Goal: Information Seeking & Learning: Find specific fact

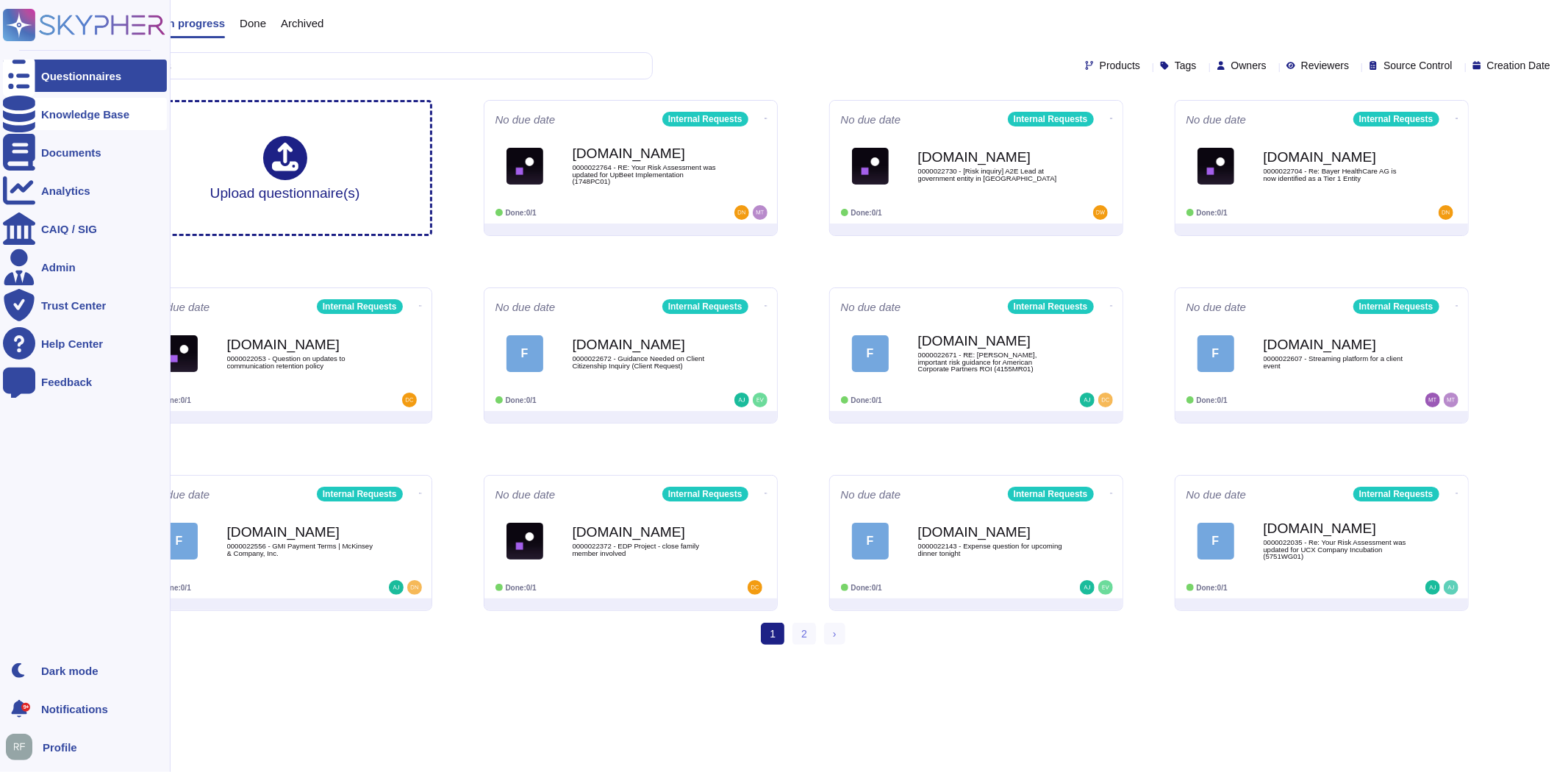
click at [33, 113] on div at bounding box center [19, 114] width 33 height 33
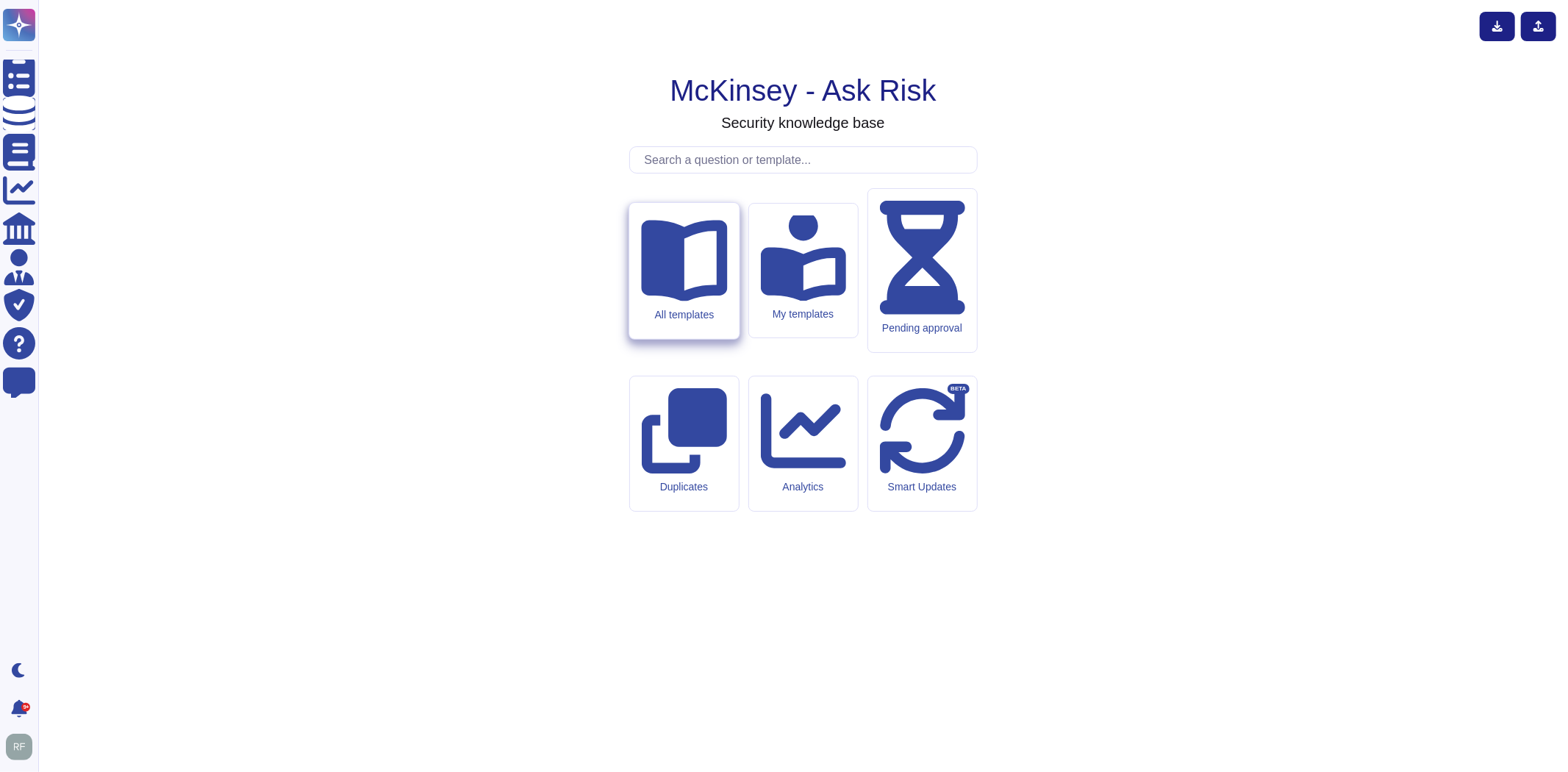
click at [709, 320] on div "All templates" at bounding box center [684, 314] width 86 height 13
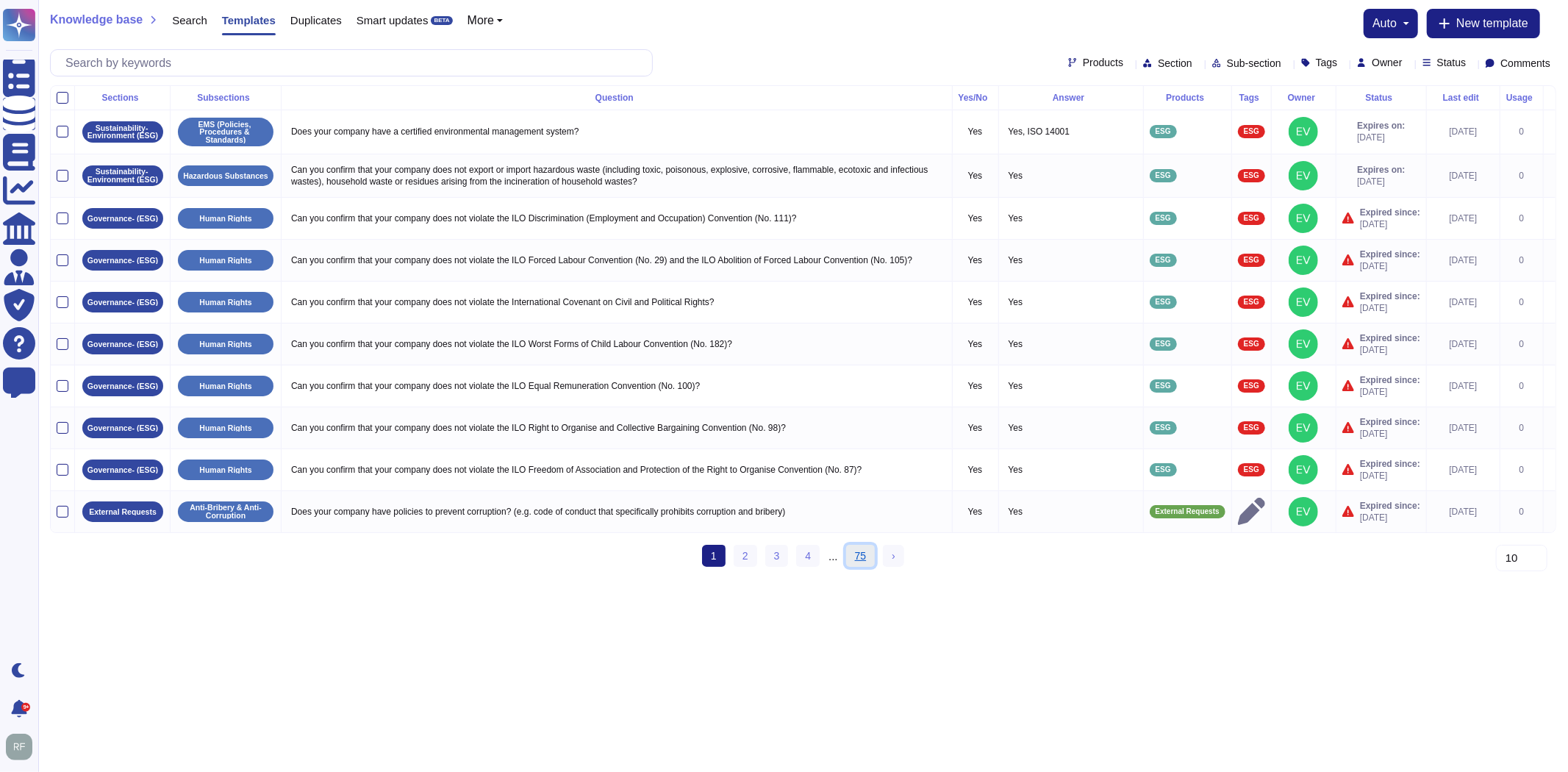
click at [858, 567] on link "75" at bounding box center [861, 556] width 30 height 22
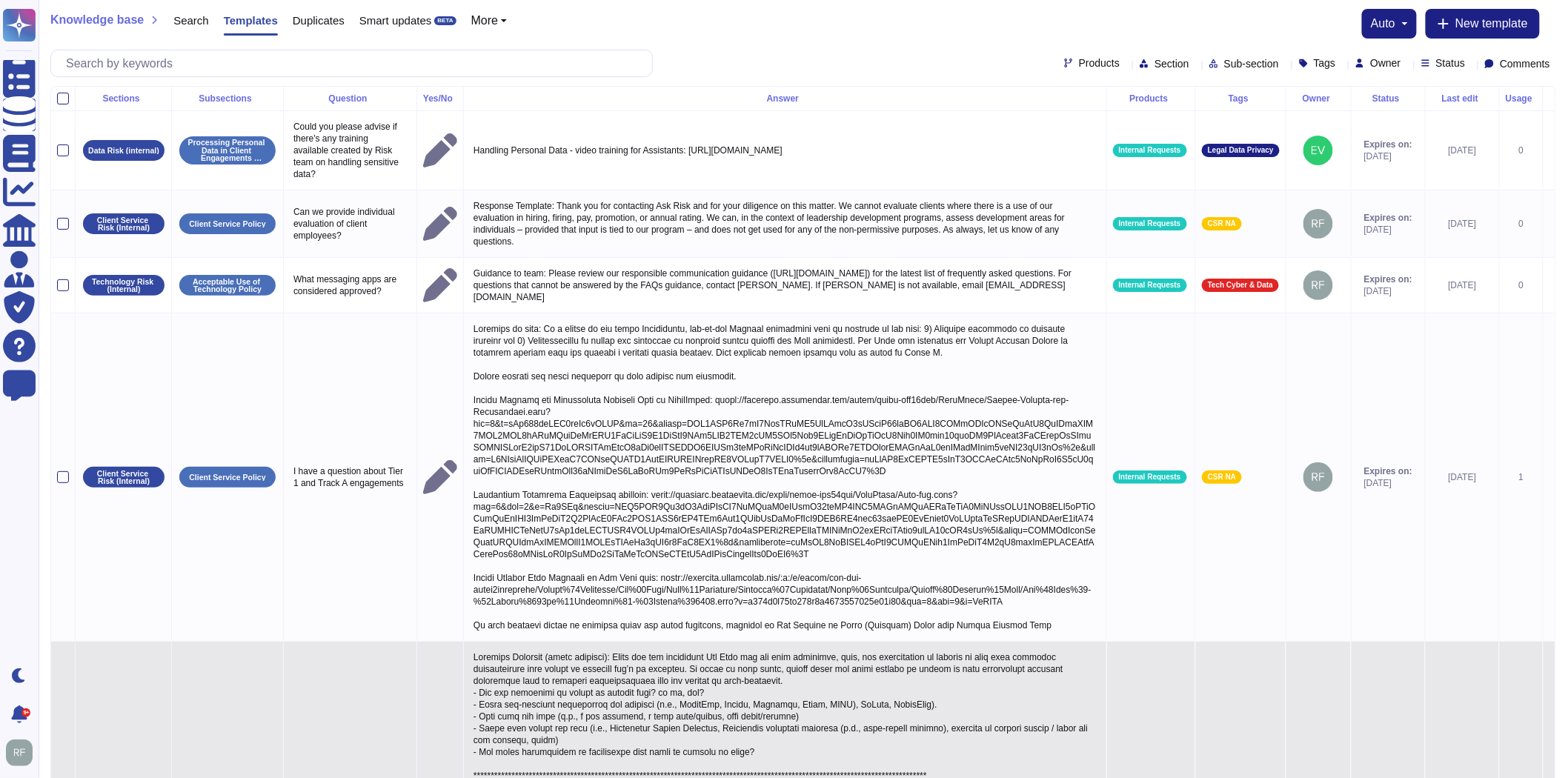
scroll to position [565, 0]
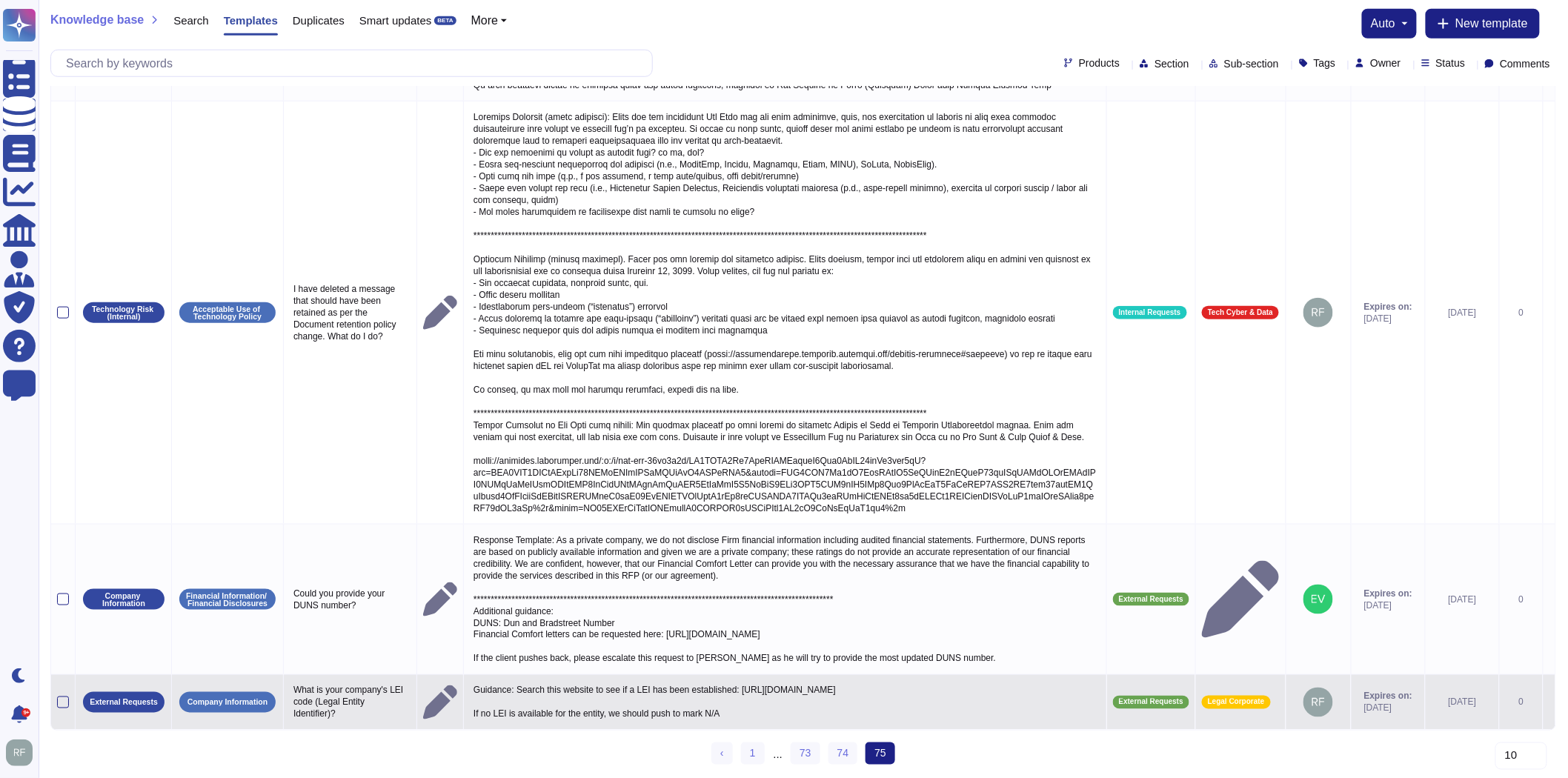
click at [712, 682] on p "Guidance: Search this website to see if a LEI has been established: [URL][DOMAI…" at bounding box center [785, 703] width 631 height 43
type textarea "Guidance: Search this website to see if a LEI has been established: [URL][DOMAI…"
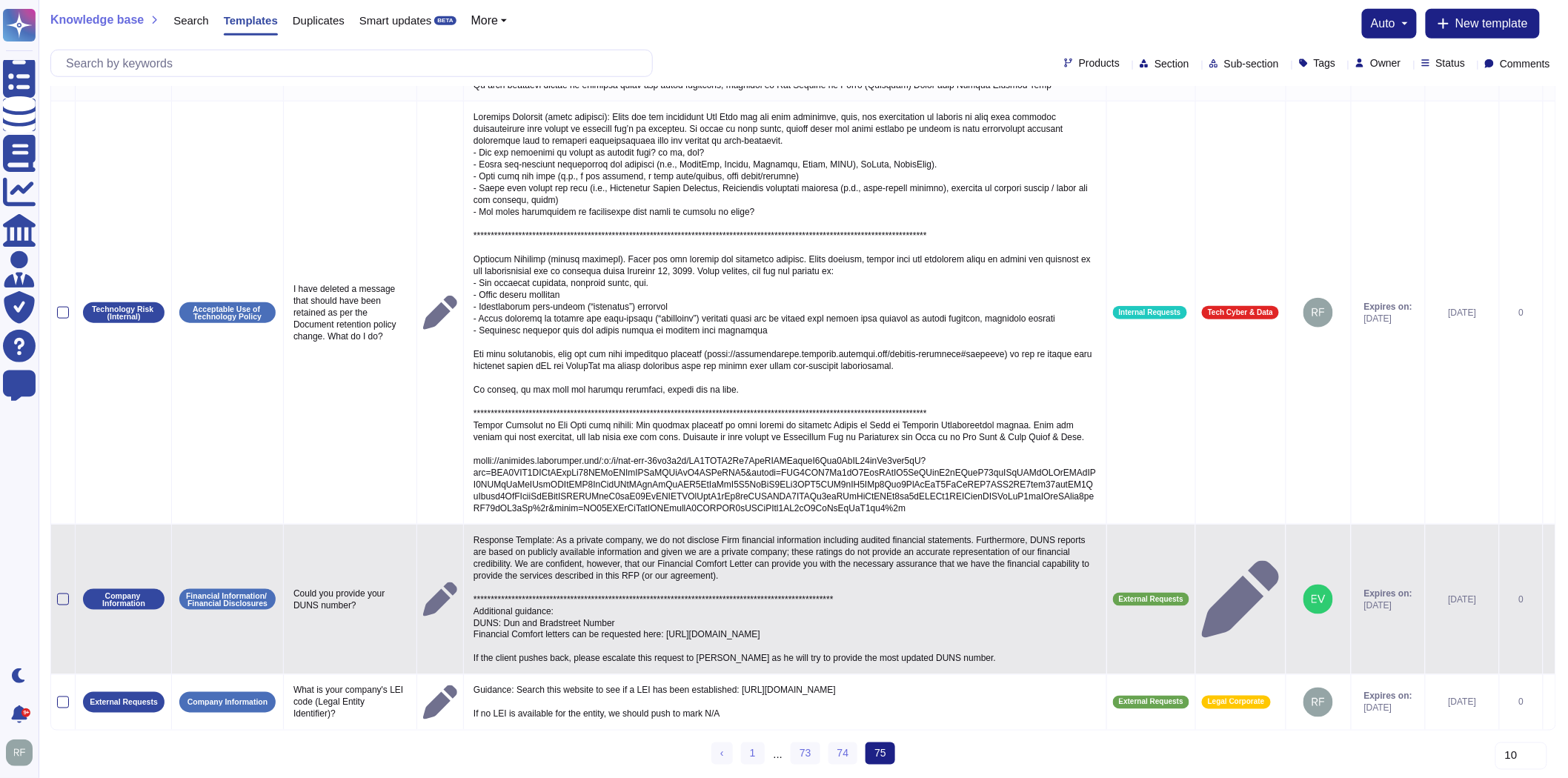
click at [930, 647] on p "**********" at bounding box center [785, 599] width 631 height 138
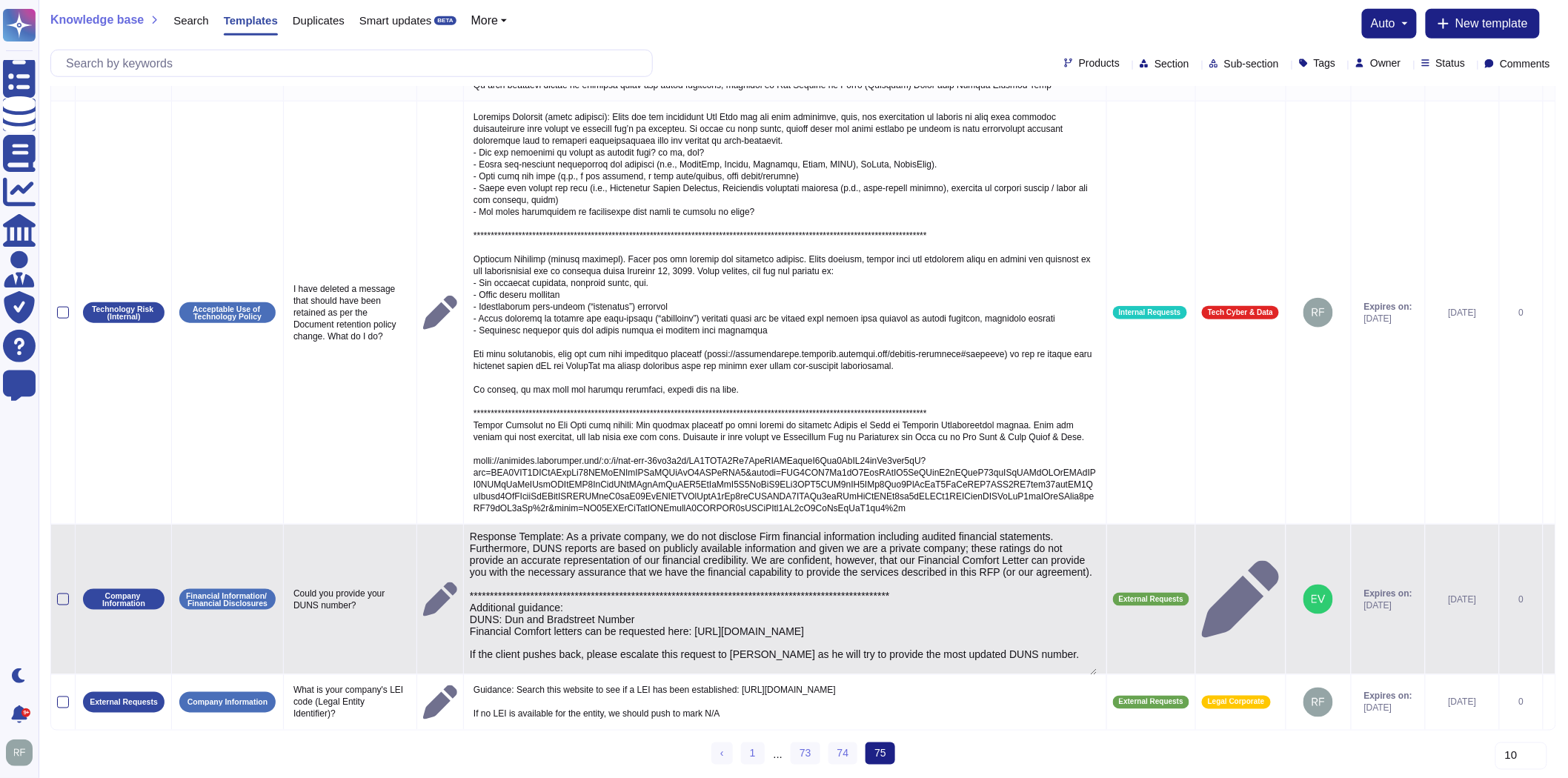
type textarea "**********"
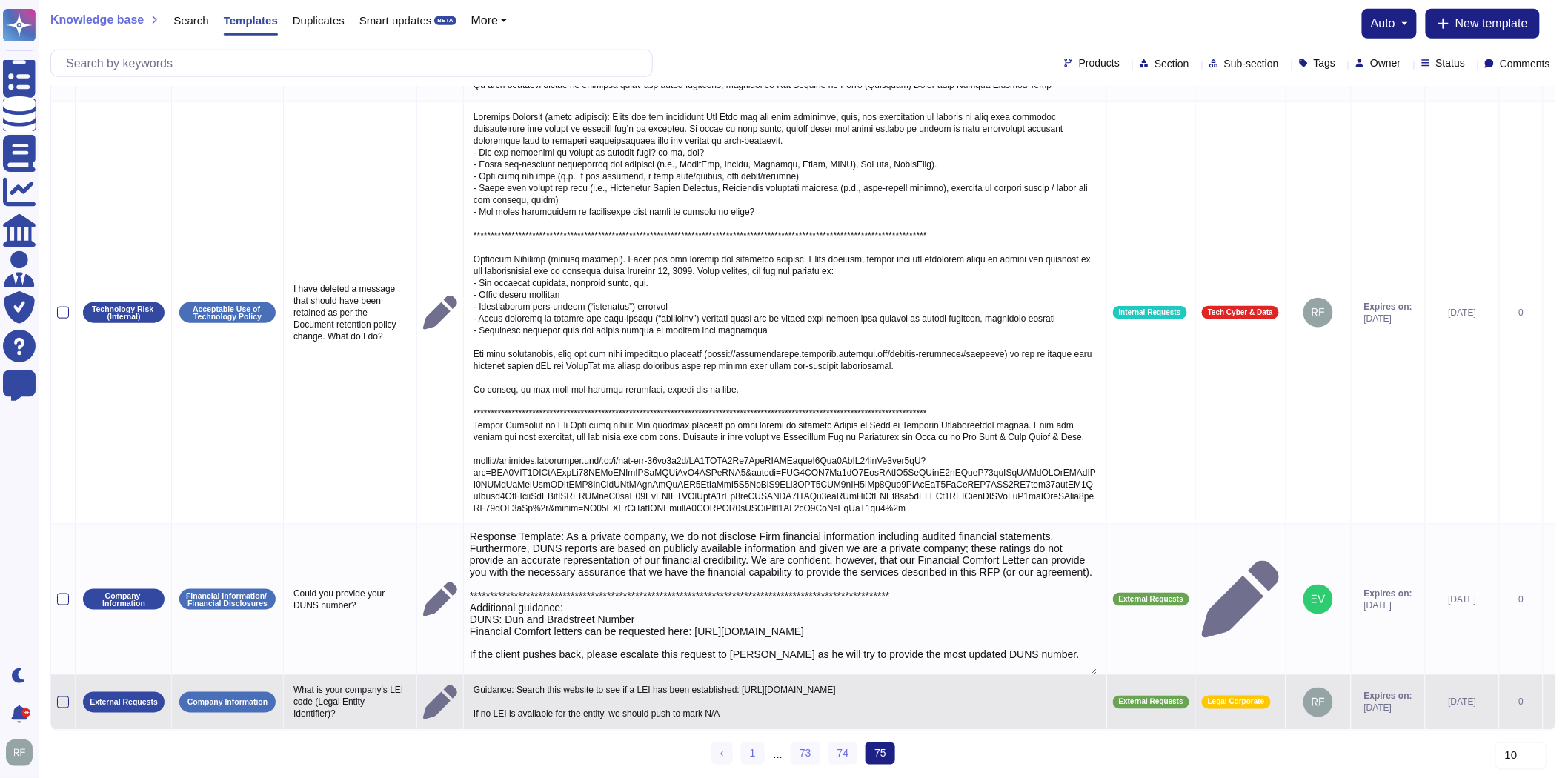
click at [836, 700] on p "Guidance: Search this website to see if a LEI has been established: [URL][DOMAI…" at bounding box center [785, 703] width 631 height 43
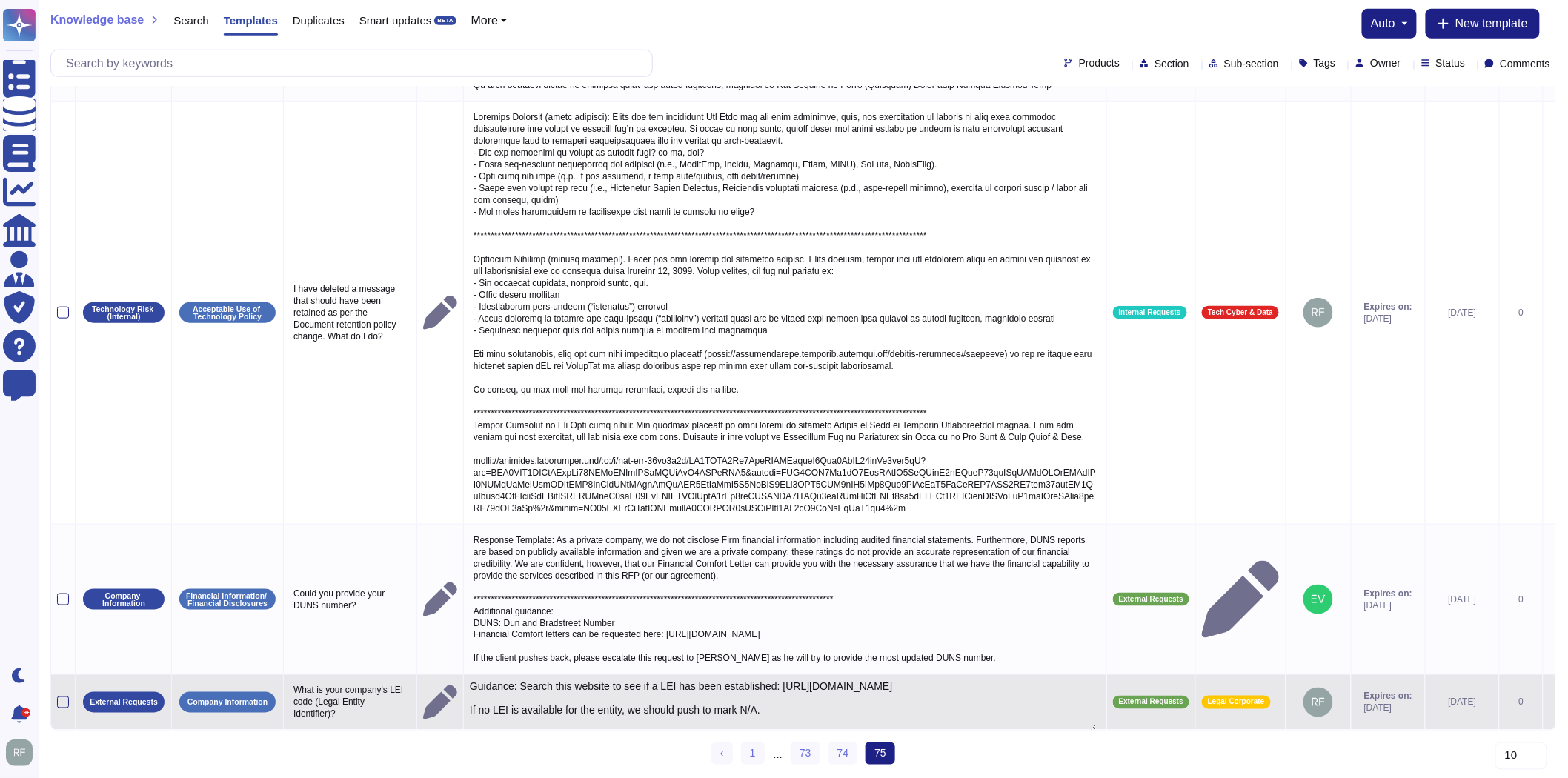
type textarea "Guidance: Search this website to see if a LEI has been established: [URL][DOMAI…"
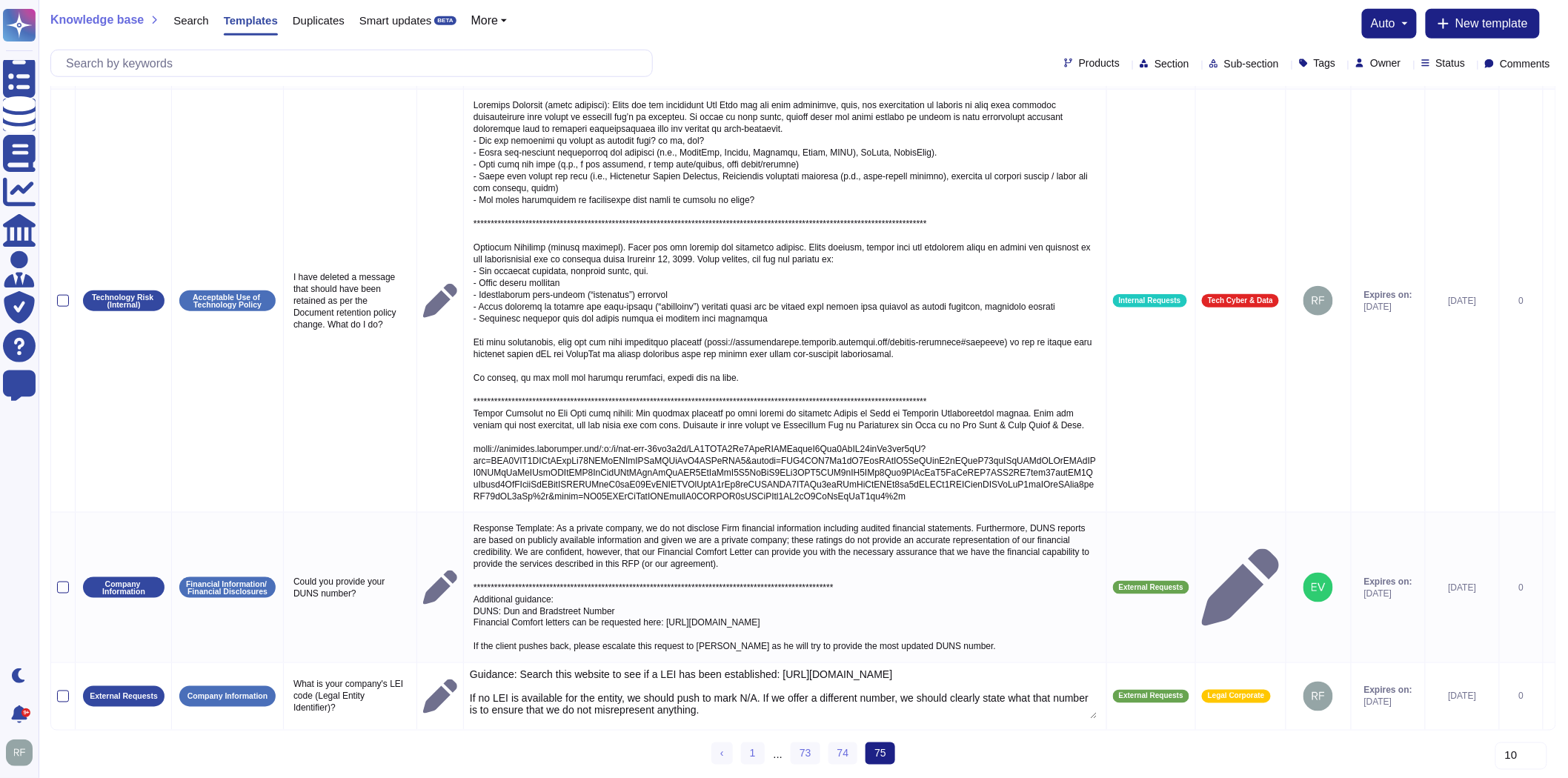
scroll to position [576, 0]
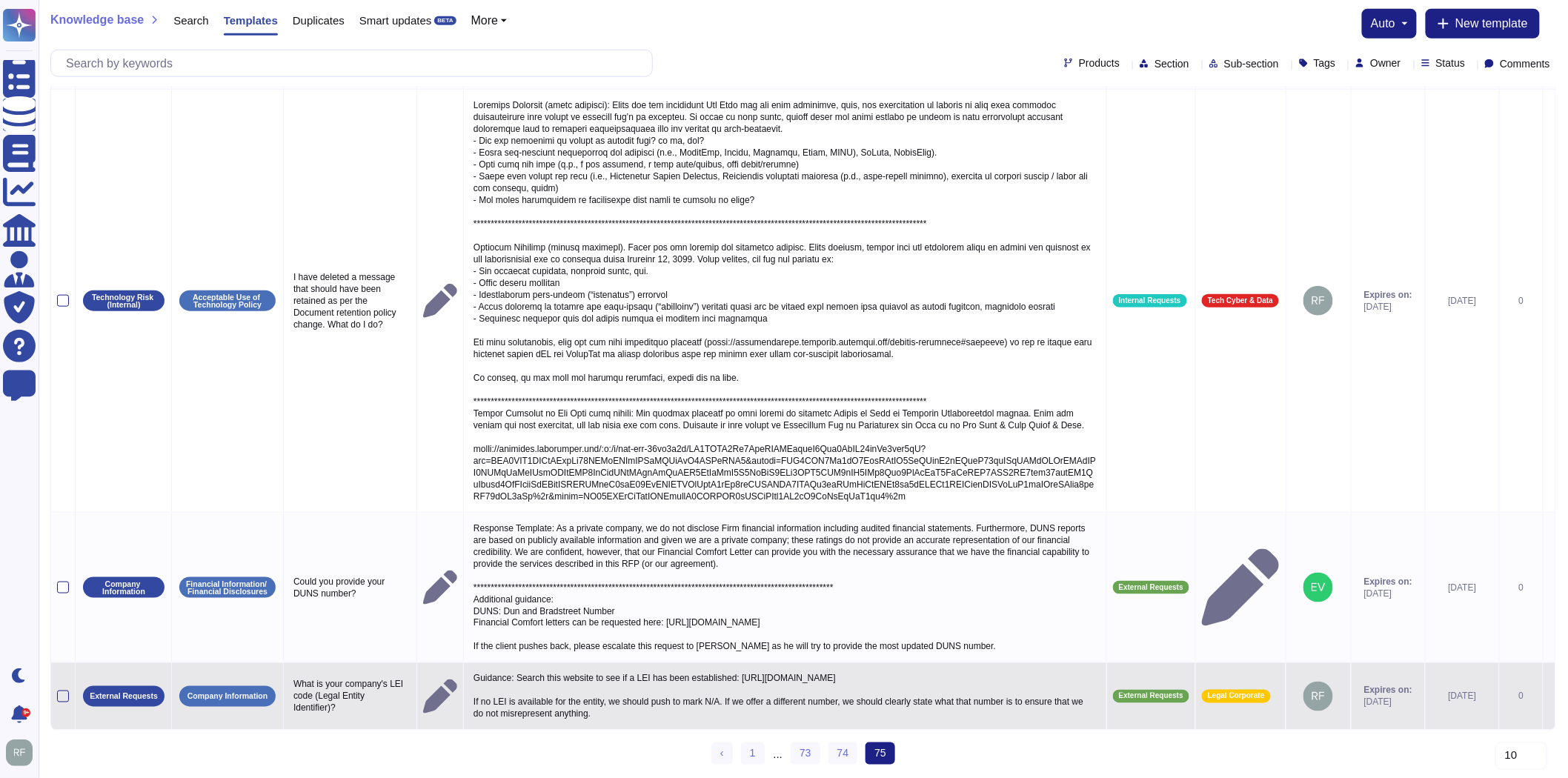
click at [642, 698] on p "Guidance: Search this website to see if a LEI has been established: [URL][DOMAI…" at bounding box center [785, 696] width 631 height 55
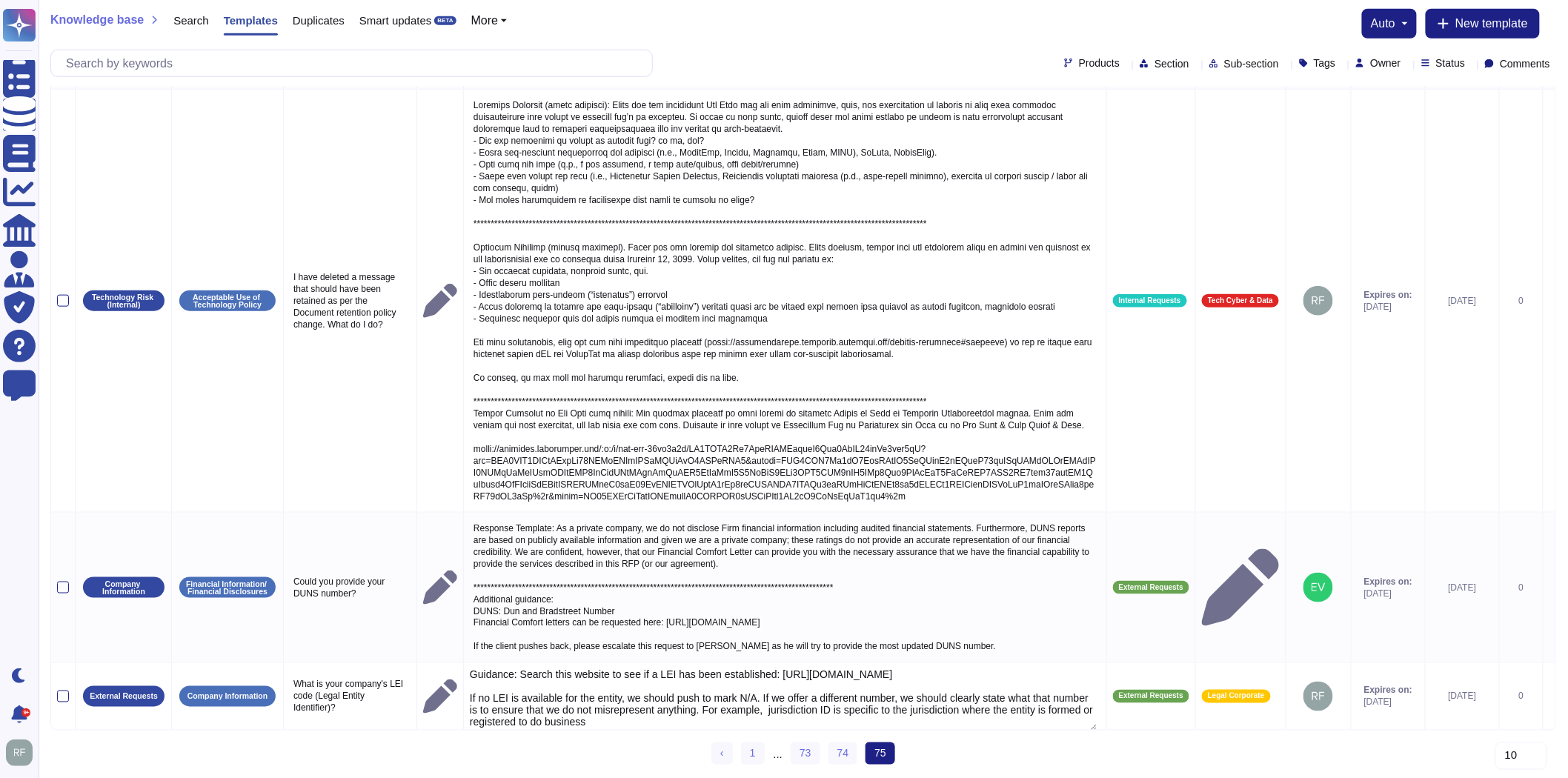
type textarea "Guidance: Search this website to see if a LEI has been established: [URL][DOMAI…"
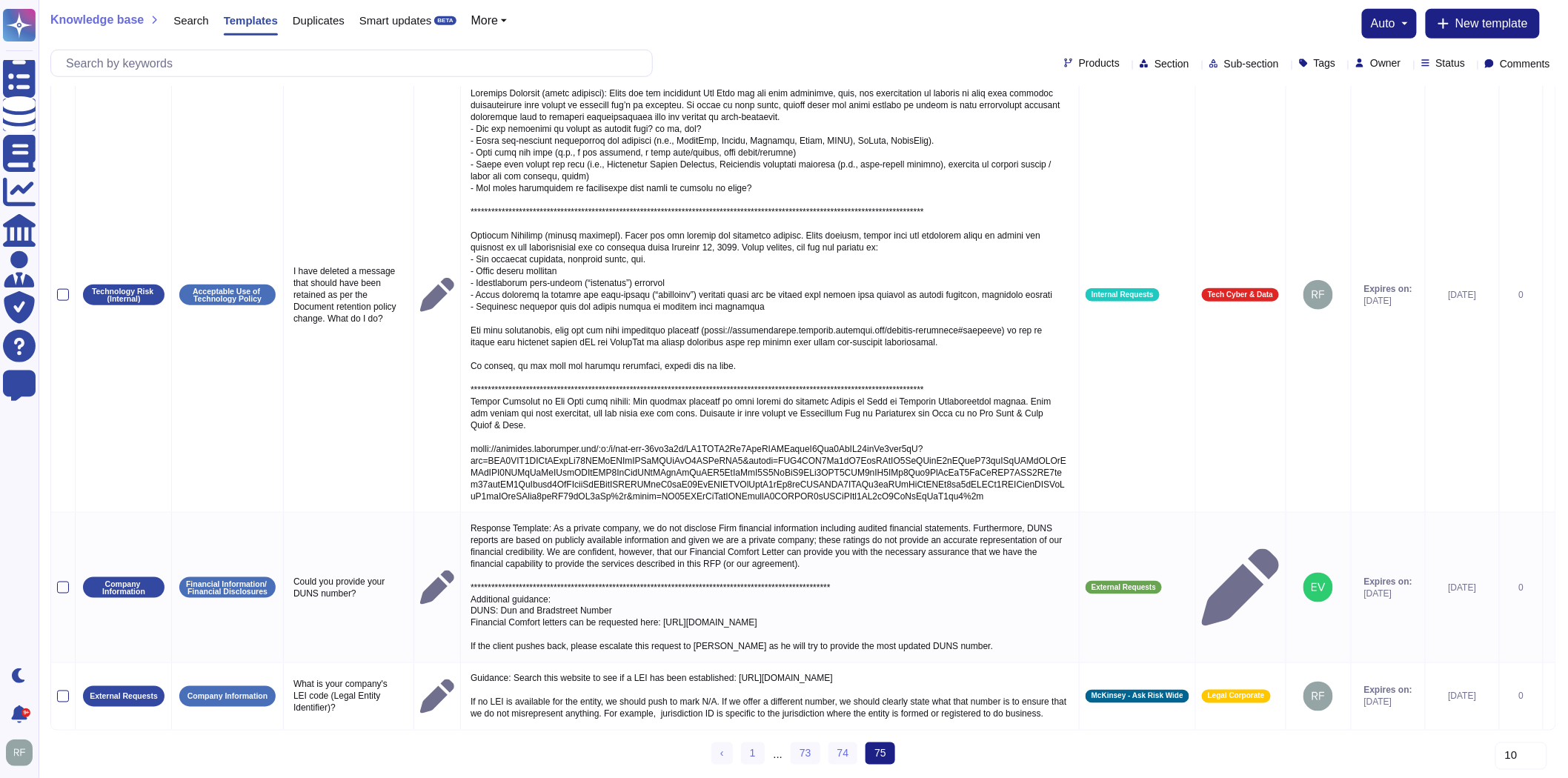
click at [664, 751] on div "Sections Subsections Question Yes/No Answer Products Tags Owner Status Last edi…" at bounding box center [803, 150] width 1506 height 1256
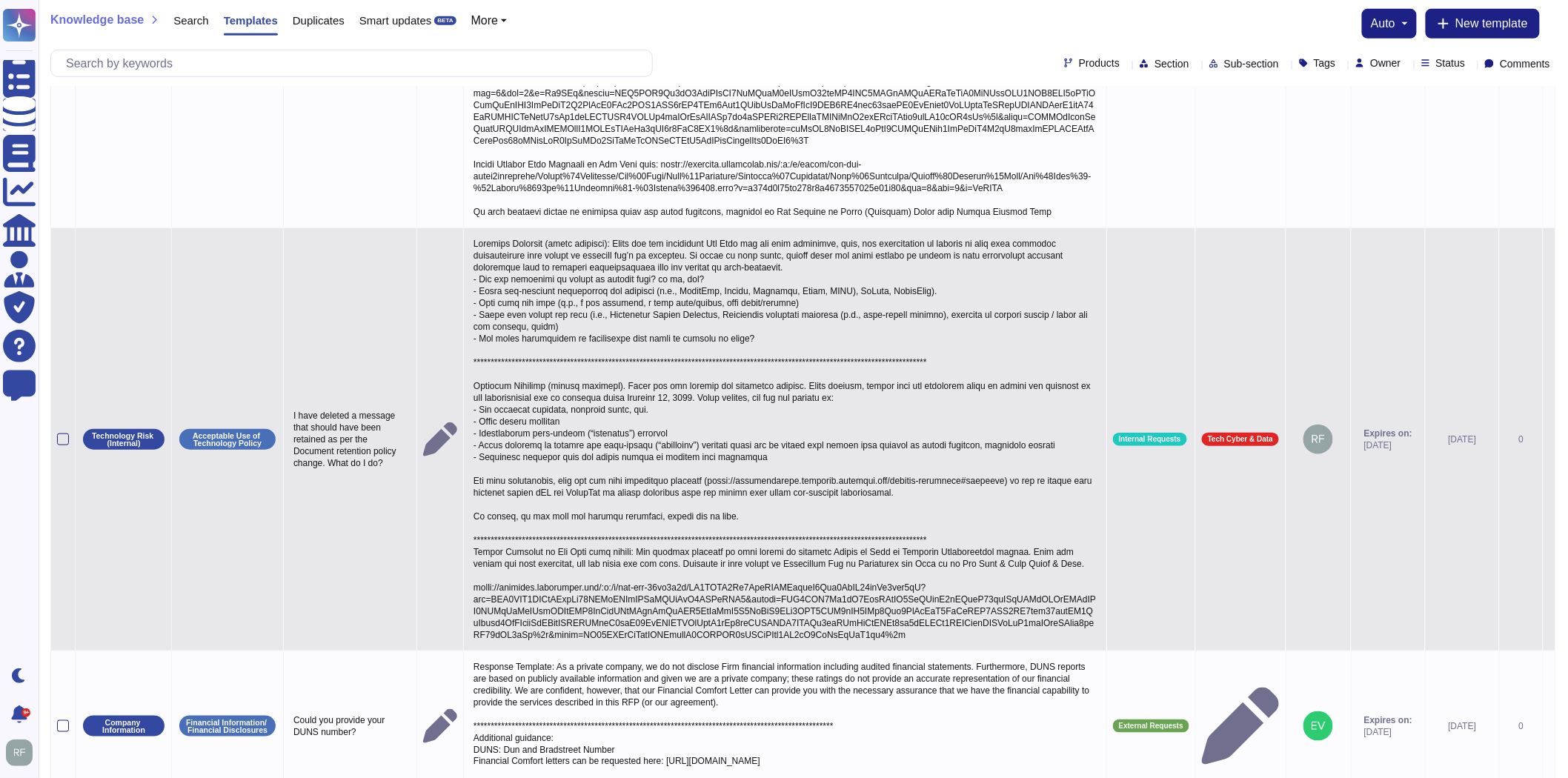
scroll to position [412, 0]
click at [618, 447] on p at bounding box center [785, 440] width 631 height 410
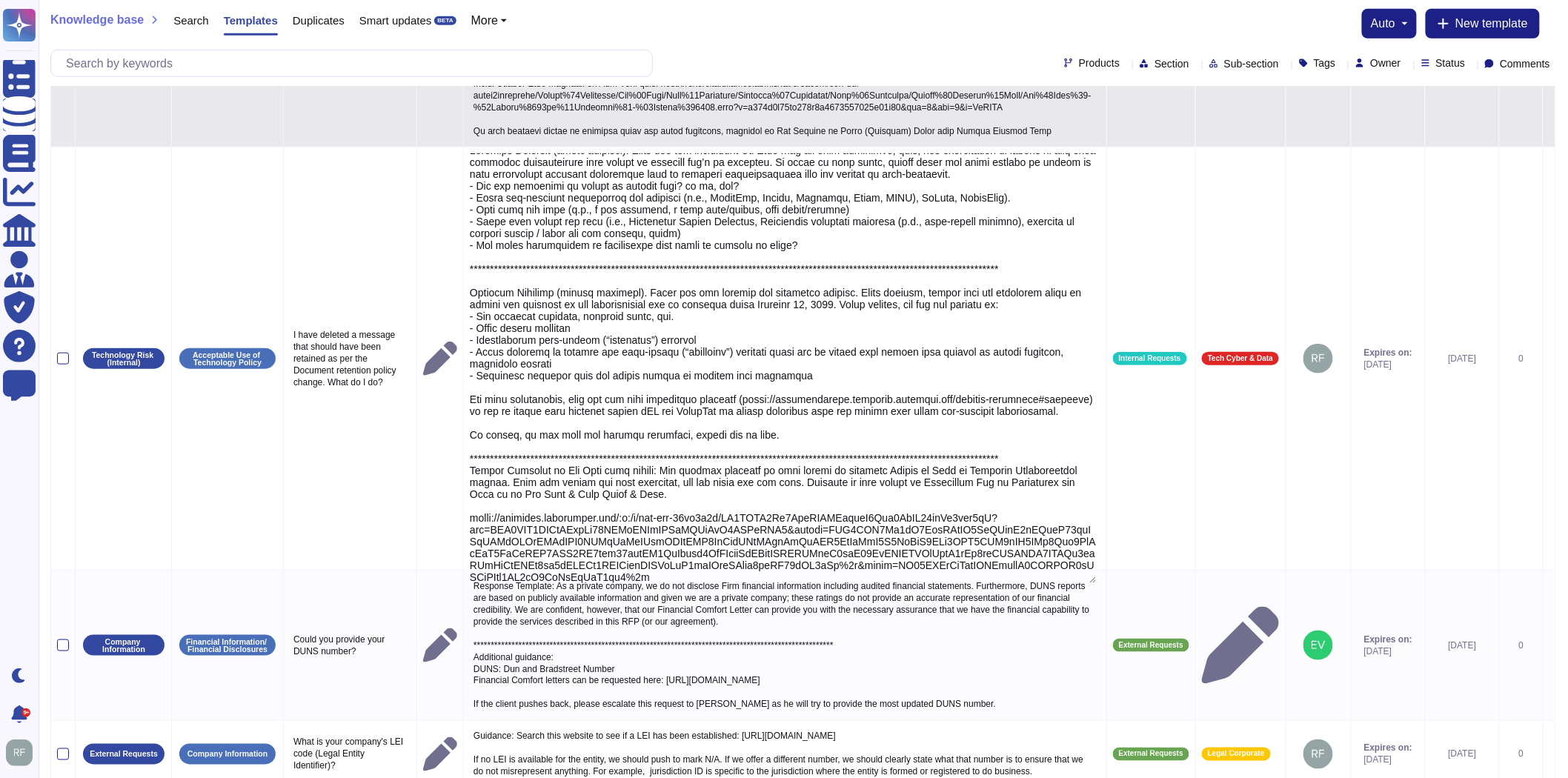
scroll to position [0, 0]
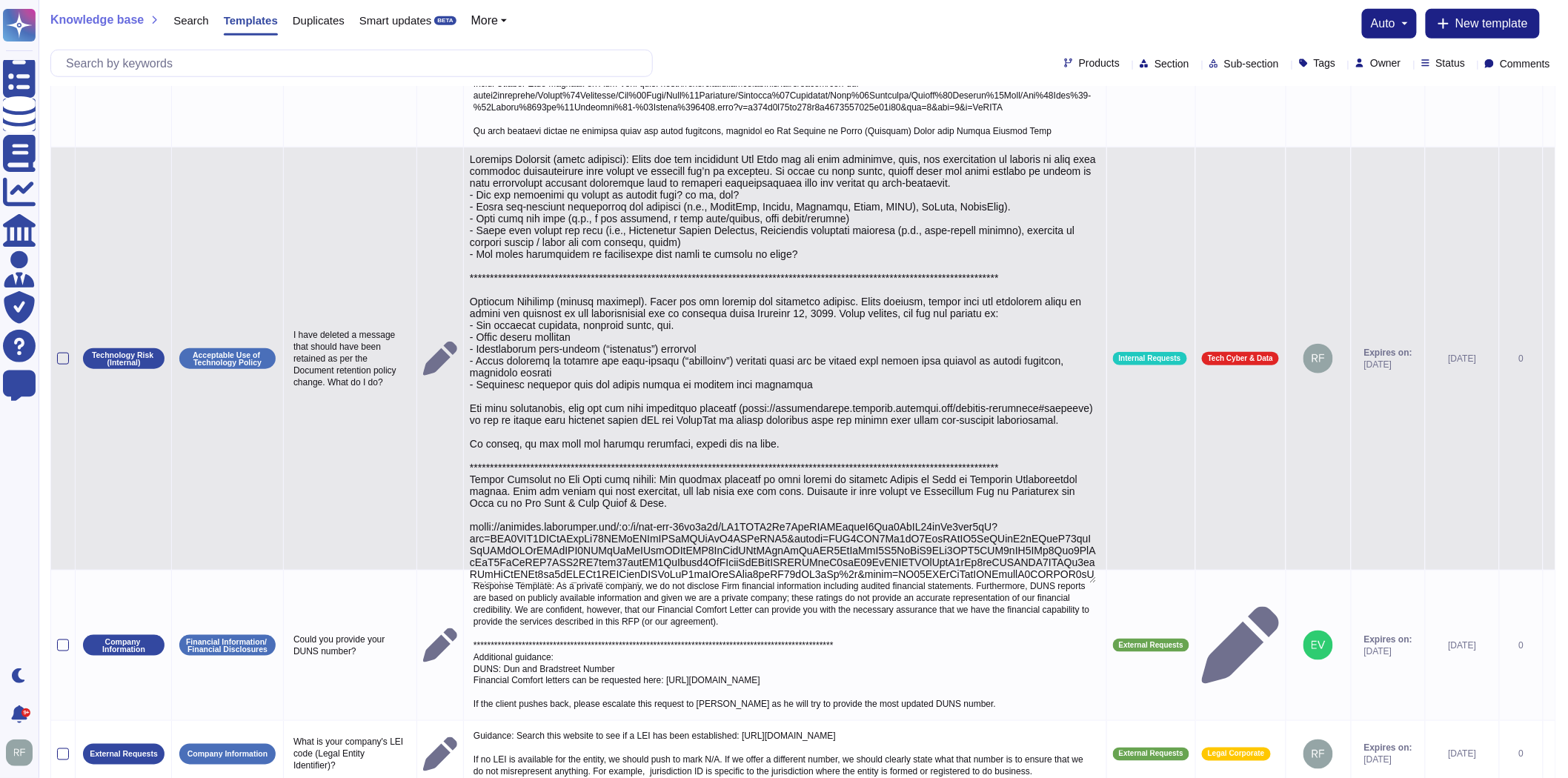
drag, startPoint x: 773, startPoint y: 575, endPoint x: 571, endPoint y: 157, distance: 464.2
click at [563, 157] on textarea at bounding box center [783, 368] width 627 height 430
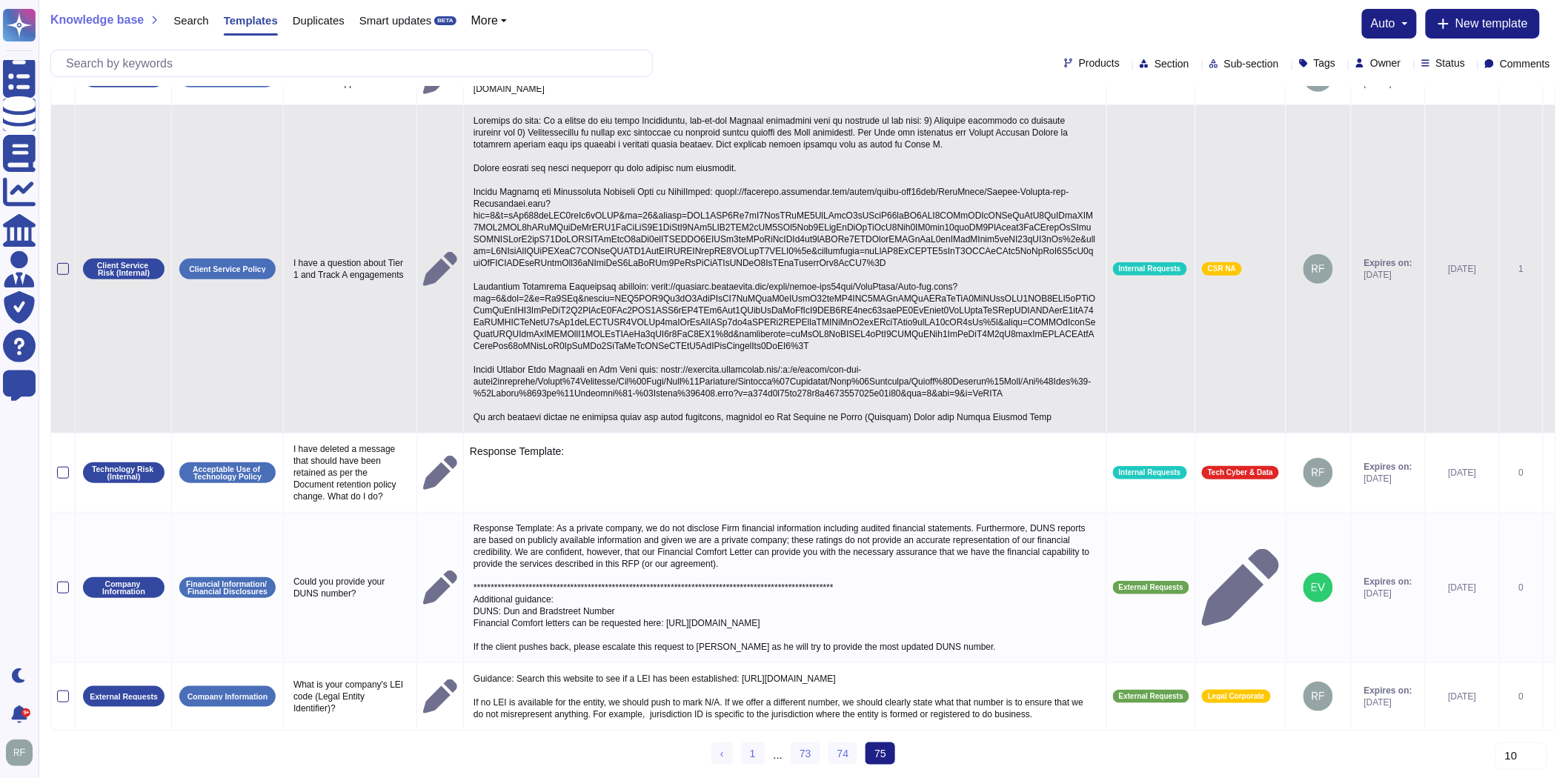
type textarea "Response Template: Thank you for contacting Ask Risk and for your diligence, ca…"
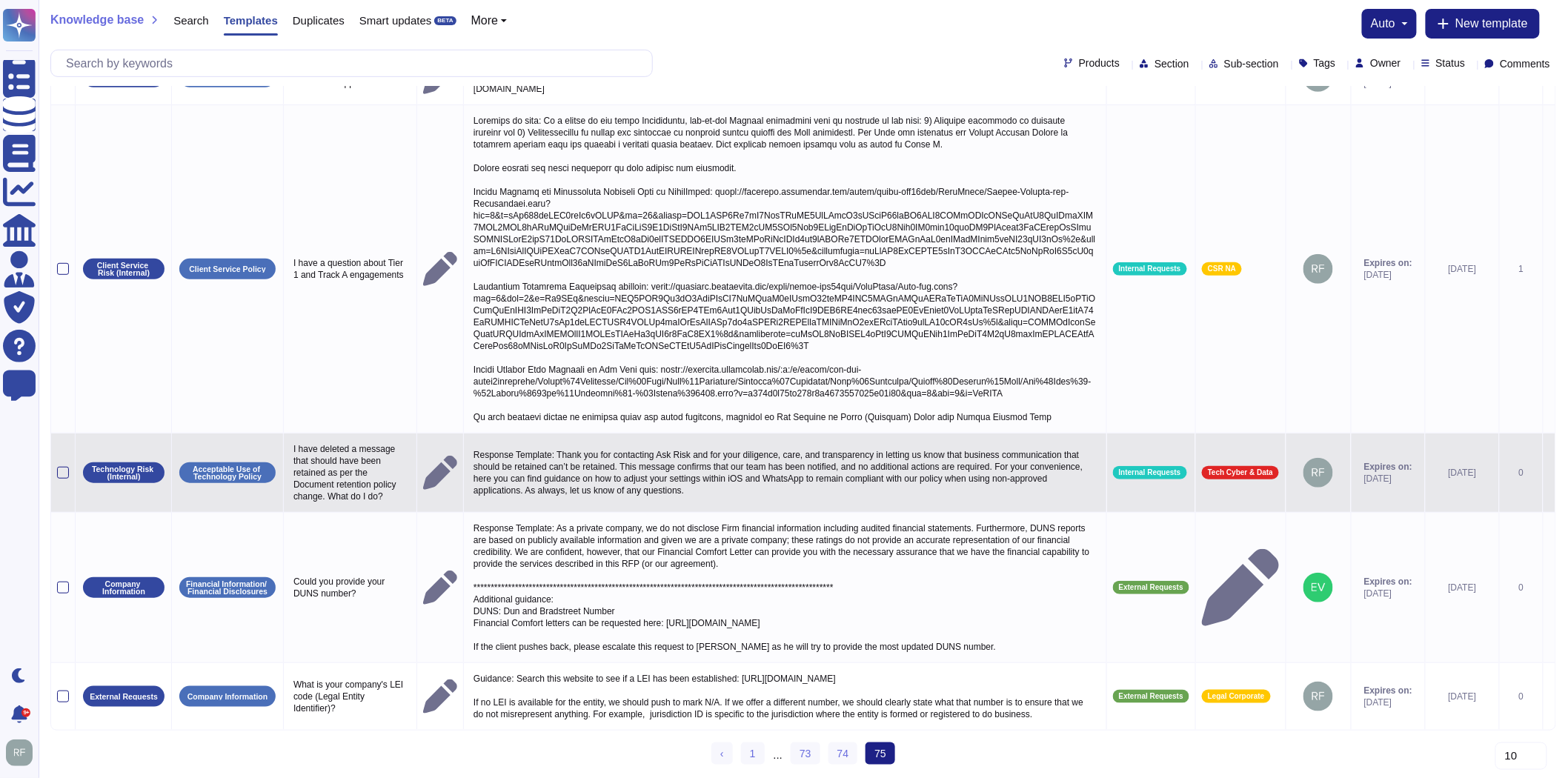
click at [692, 475] on p "Response Template: Thank you for contacting Ask Risk and for your diligence, ca…" at bounding box center [785, 472] width 631 height 55
click at [692, 463] on textarea "Response Template: Thank you for contacting Ask Risk and for your diligence, ca…" at bounding box center [783, 476] width 627 height 62
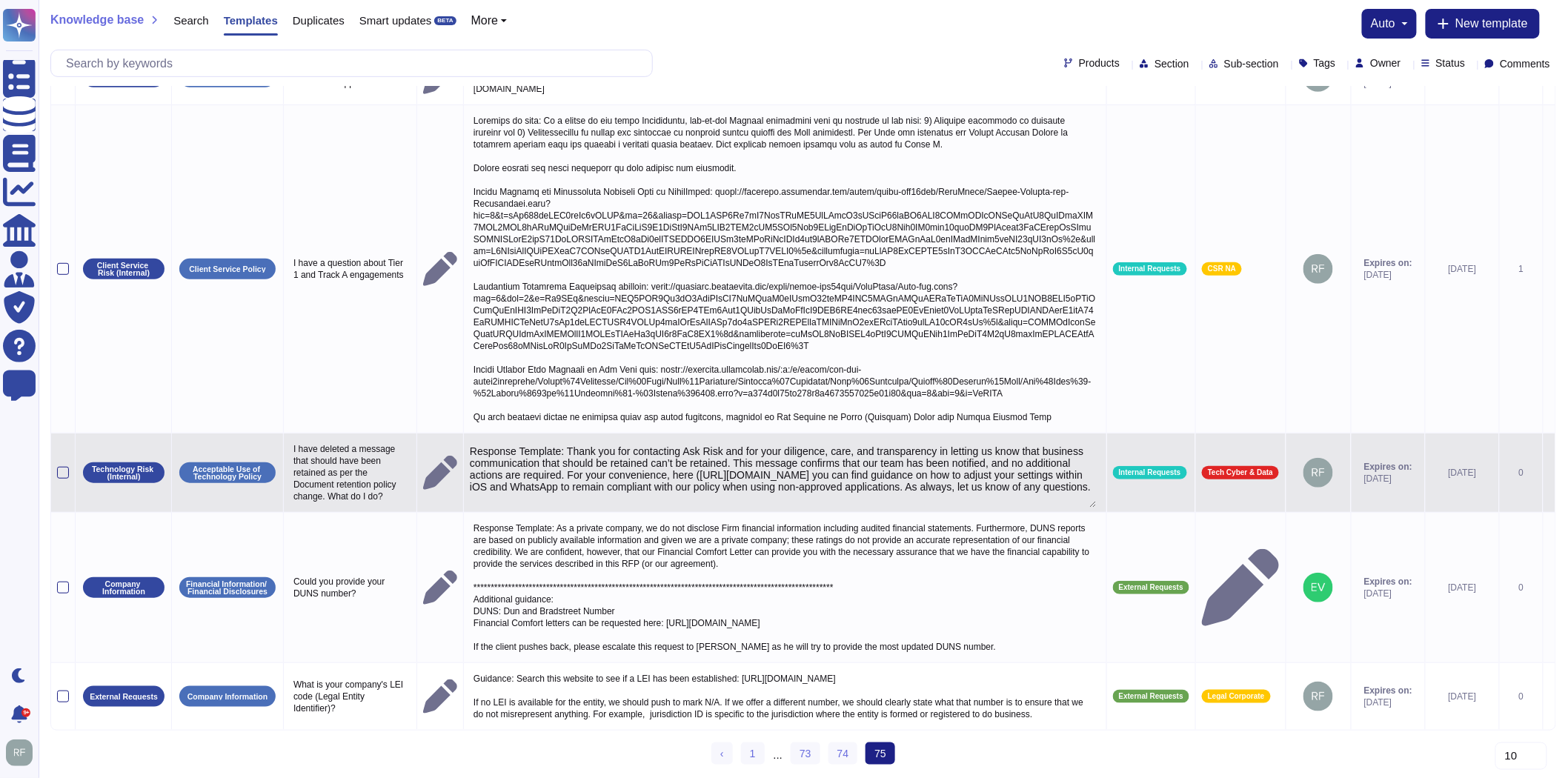
type textarea "Response Template: Thank you for contacting Ask Risk and for your diligence, ca…"
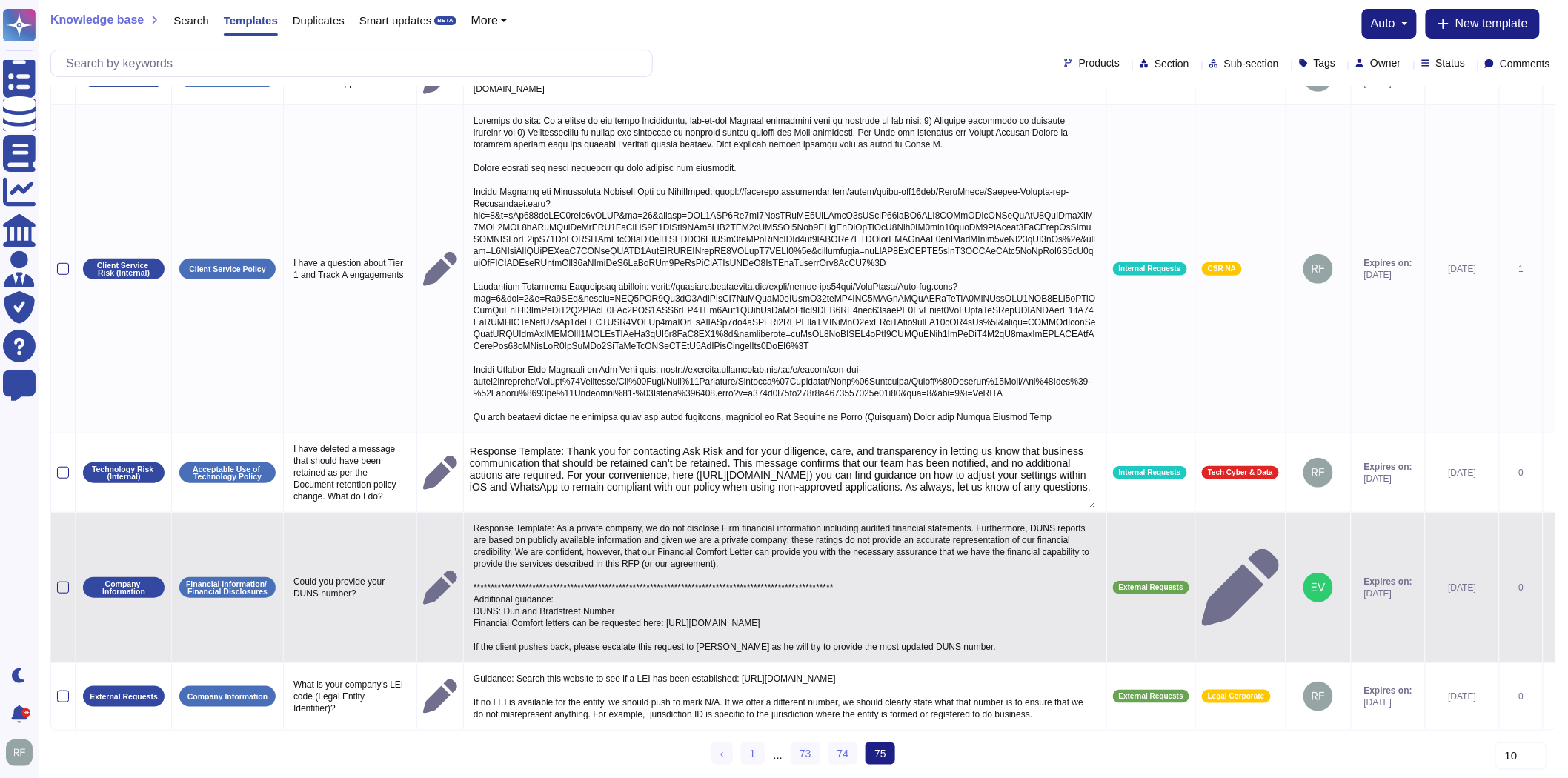
click at [851, 564] on p "**********" at bounding box center [785, 587] width 631 height 138
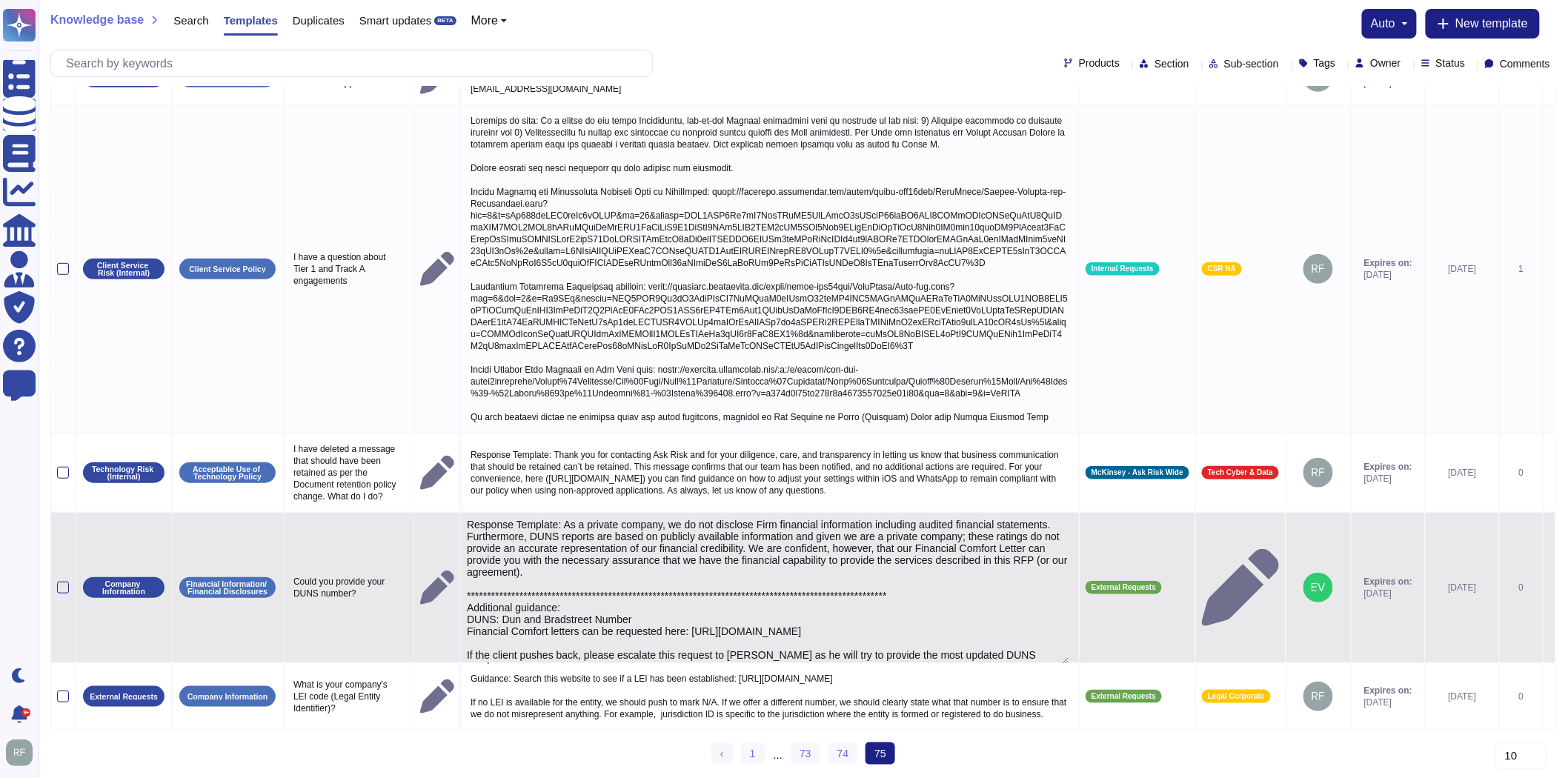
type textarea "**********"
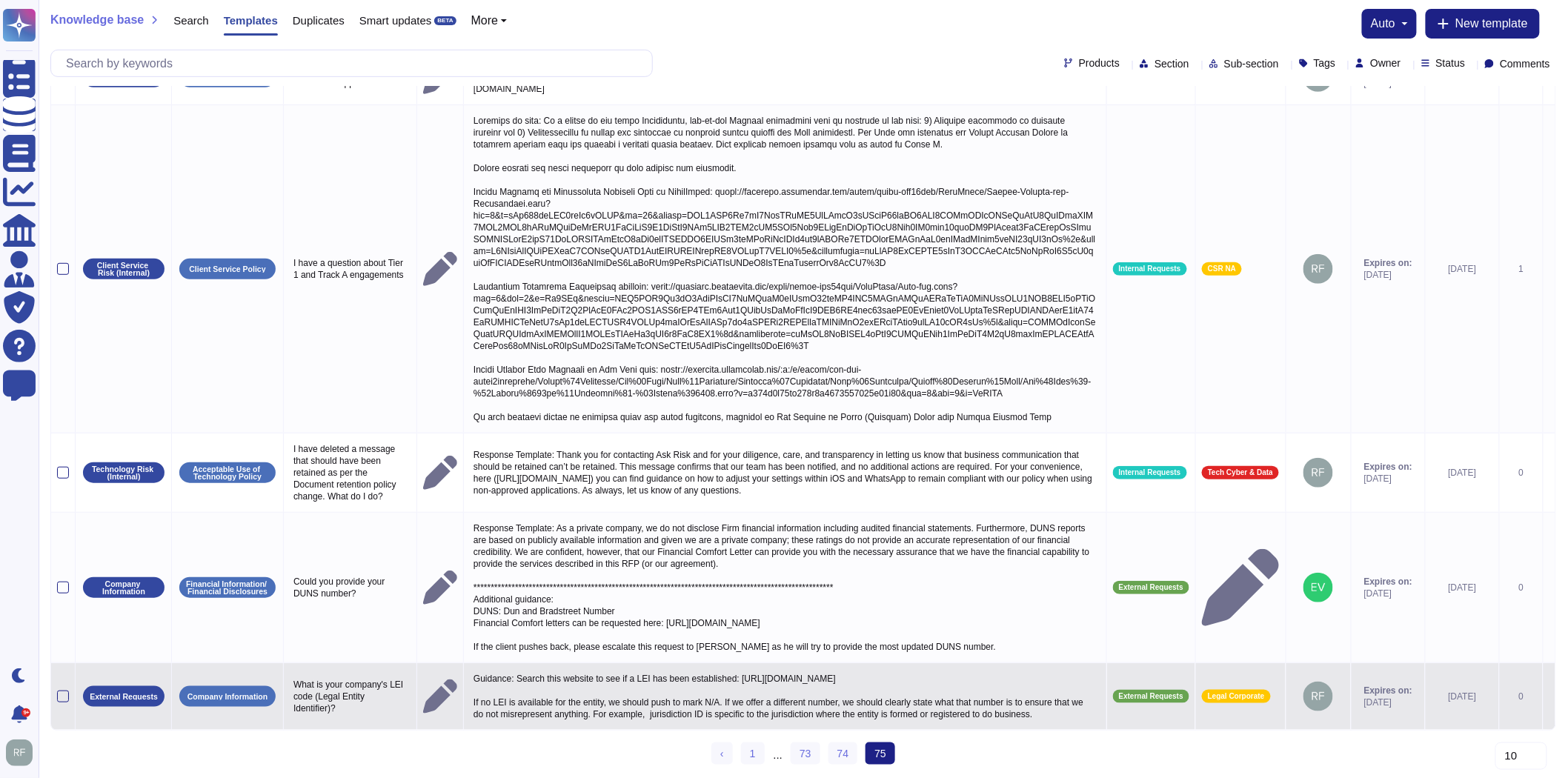
click at [527, 676] on p "Guidance: Search this website to see if a LEI has been established: [URL][DOMAI…" at bounding box center [785, 696] width 631 height 55
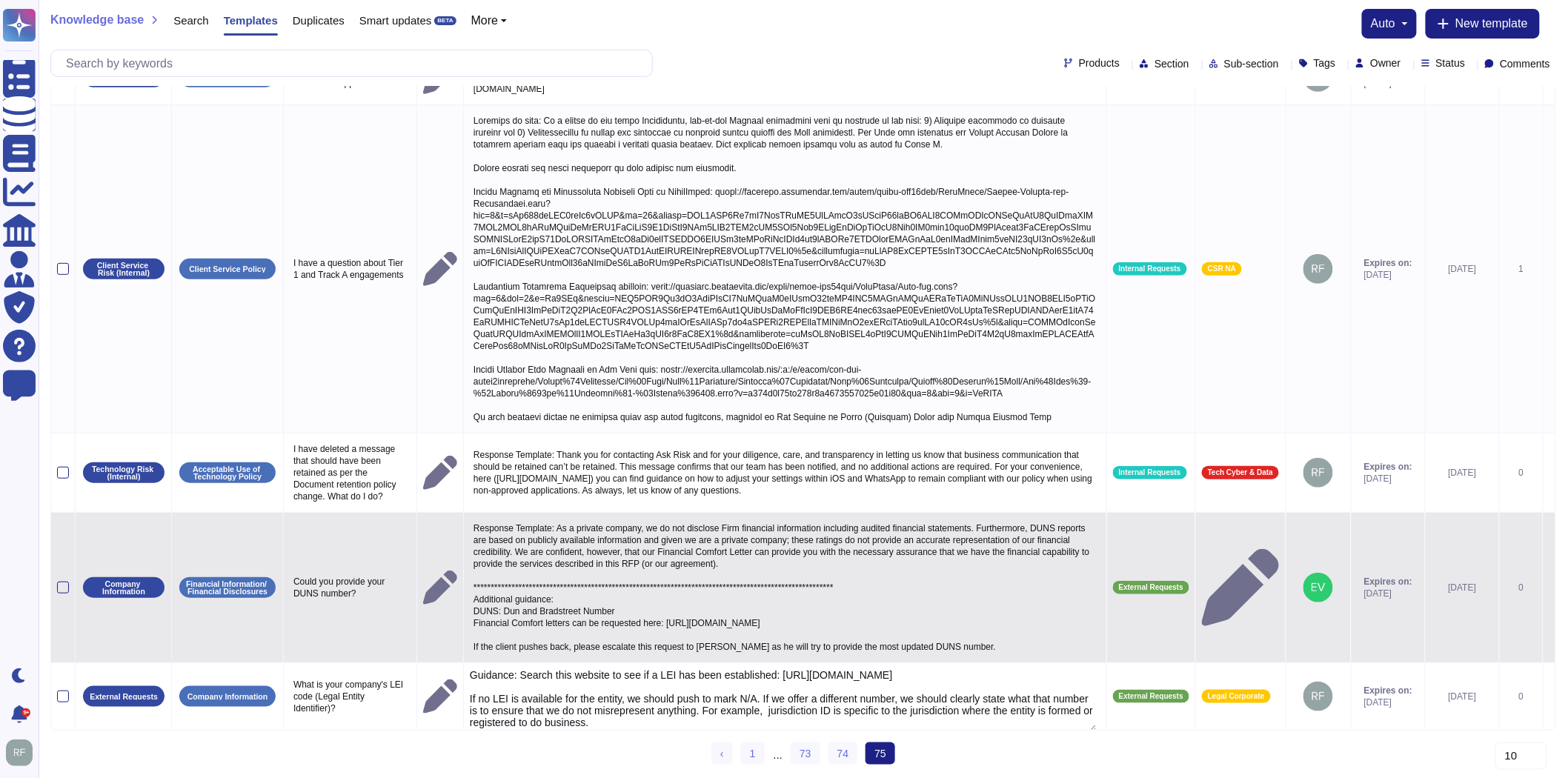
type textarea "Guidance: Search this website to see if a LEI has been established: [URL][DOMAI…"
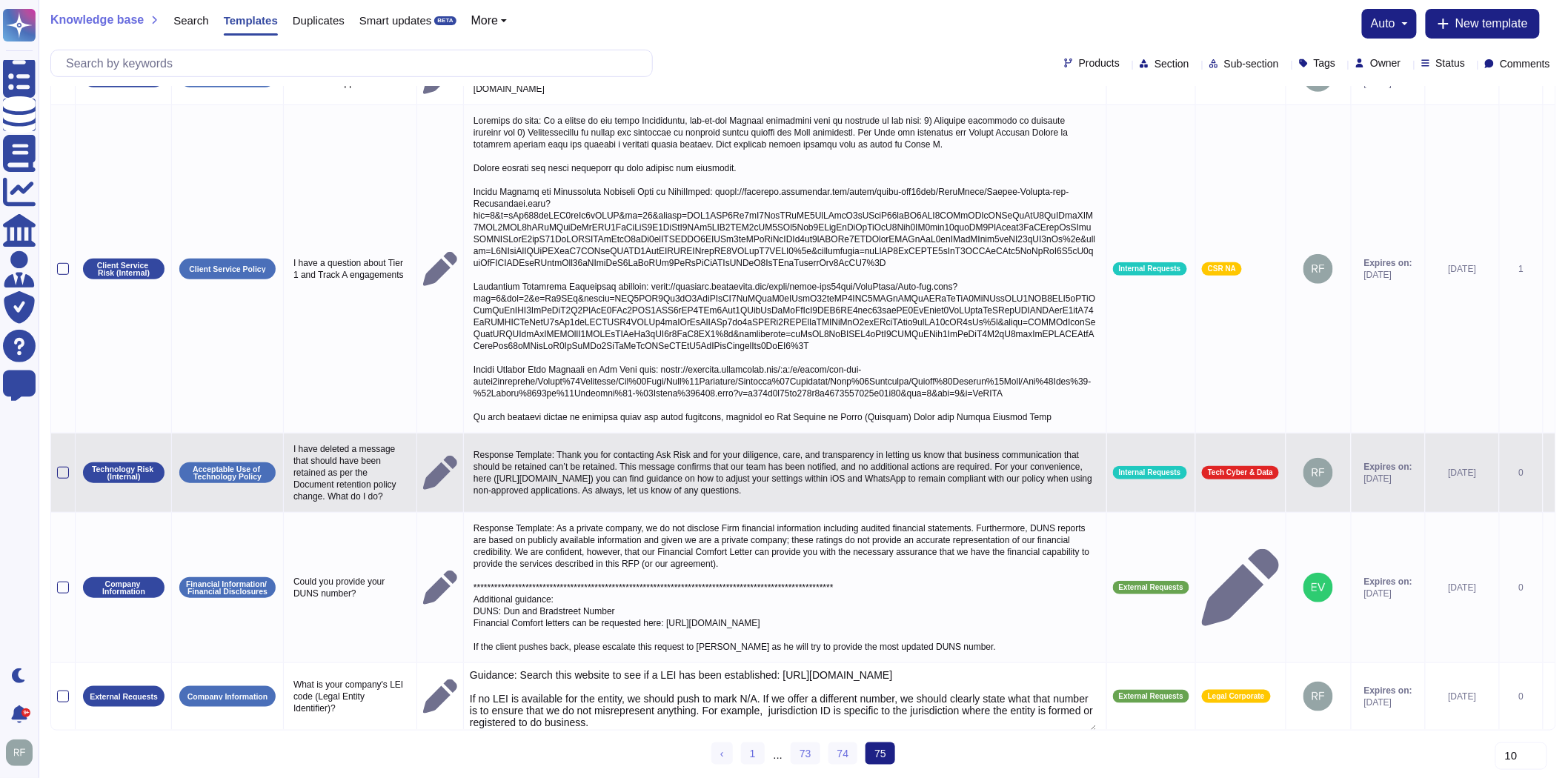
click at [339, 452] on p "I have deleted a message that should have been retained as per the Document ret…" at bounding box center [351, 472] width 121 height 67
type textarea "I have deleted a message that should have been retained as per the Document ret…"
click at [339, 452] on textarea "I have deleted a message that should have been retained as per the Document ret…" at bounding box center [350, 476] width 120 height 74
click at [662, 463] on p "Response Template: Thank you for contacting Ask Risk and for your diligence, ca…" at bounding box center [785, 472] width 631 height 55
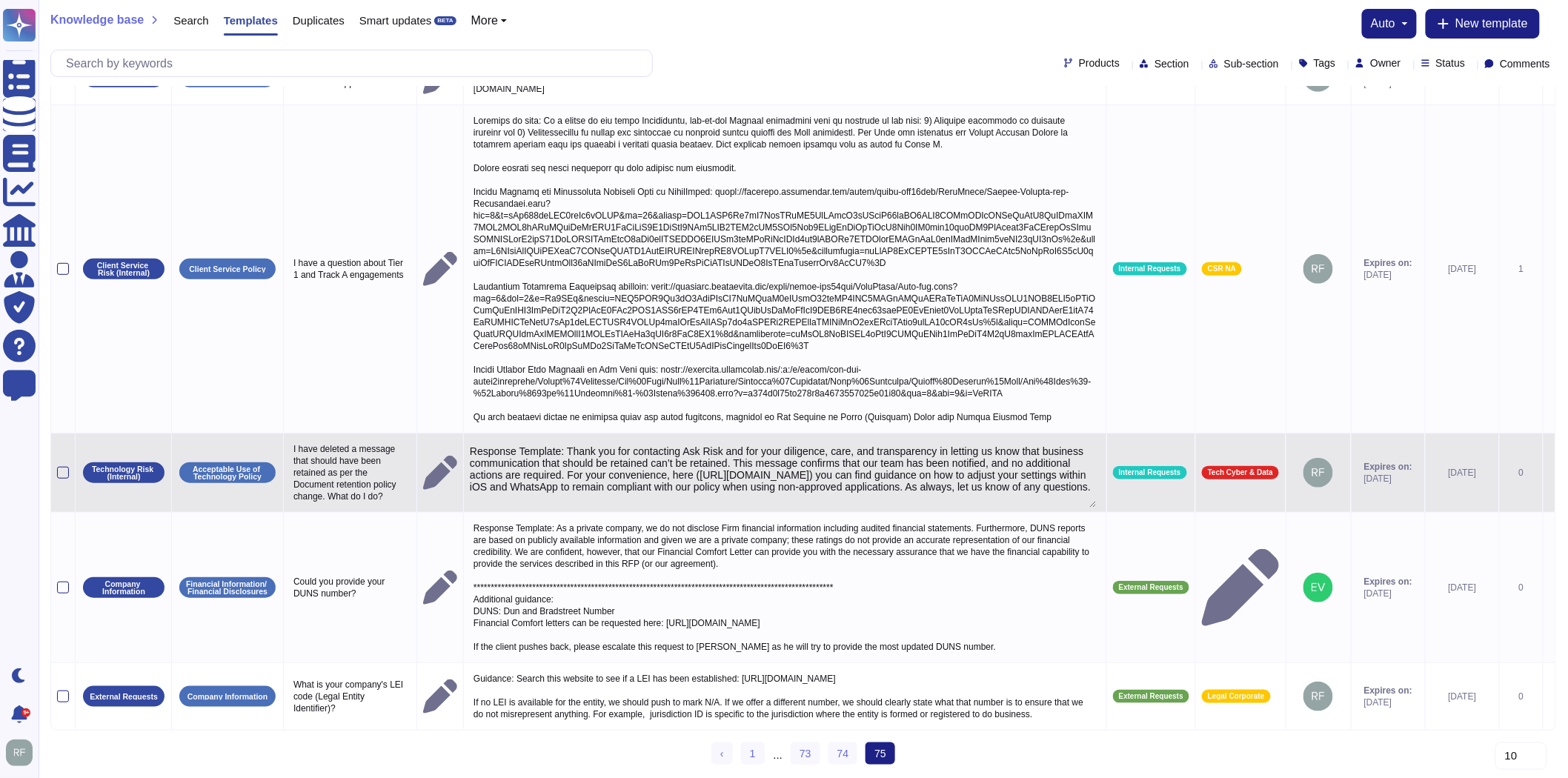
type textarea "Response Template: Thank you for contacting Ask Risk and for your diligence, ca…"
click at [662, 463] on textarea "Response Template: Thank you for contacting Ask Risk and for your diligence, ca…" at bounding box center [783, 476] width 627 height 62
click at [615, 452] on textarea "Response Template: Thank you for contacting Ask Risk and for your diligence, ca…" at bounding box center [783, 476] width 627 height 62
drag, startPoint x: 569, startPoint y: 439, endPoint x: 735, endPoint y: 494, distance: 174.9
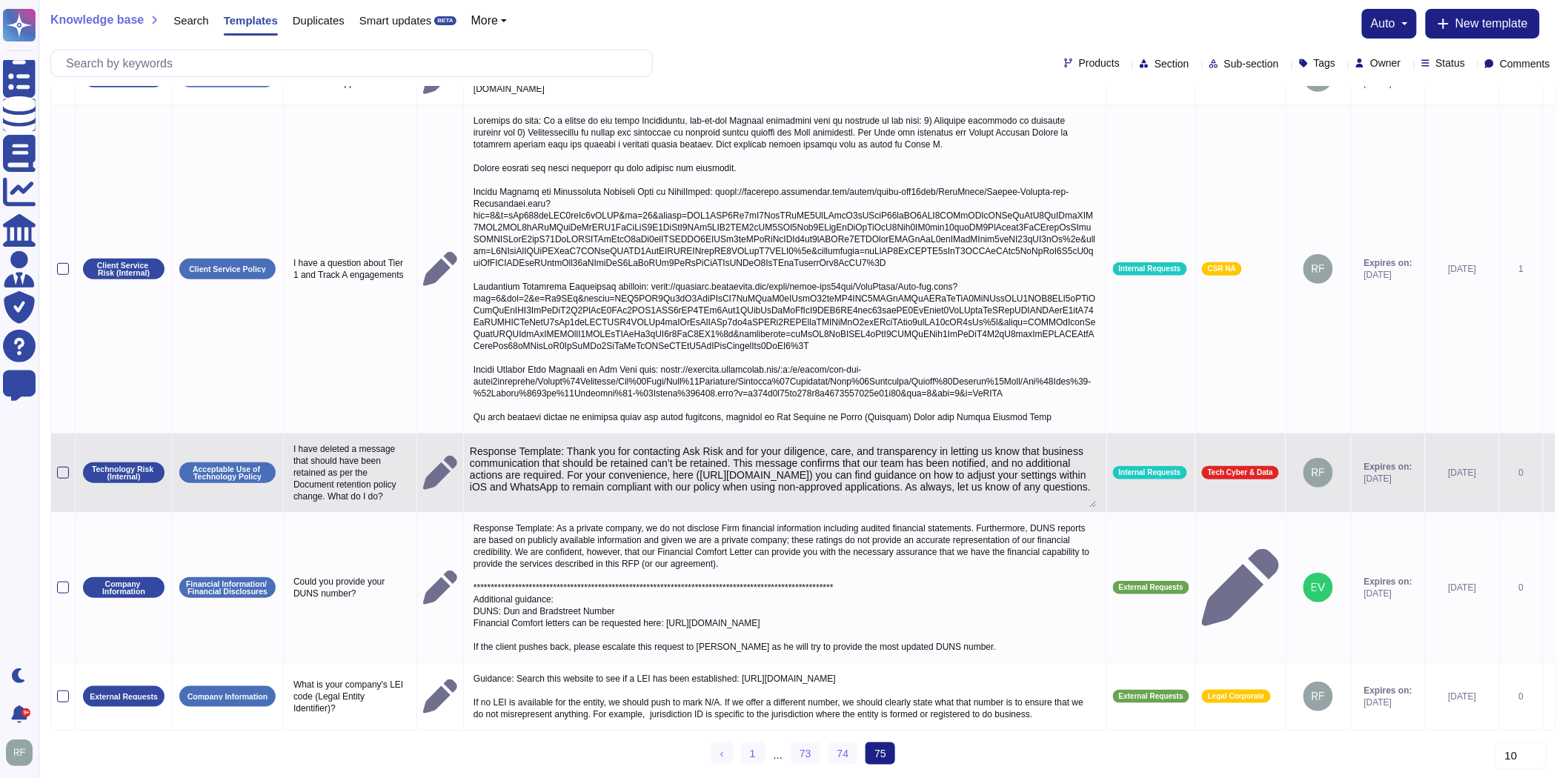
click at [735, 494] on textarea "Response Template: Thank you for contacting Ask Risk and for your diligence, ca…" at bounding box center [783, 476] width 627 height 62
click at [623, 483] on textarea "Response Template: Thank you for contacting Ask Risk and for your diligence, ca…" at bounding box center [783, 476] width 627 height 62
drag, startPoint x: 475, startPoint y: 439, endPoint x: 635, endPoint y: 492, distance: 168.5
click at [763, 492] on textarea "Response Template: Thank you for contacting Ask Risk and for your diligence, ca…" at bounding box center [783, 476] width 627 height 62
click at [238, 74] on input "text" at bounding box center [355, 63] width 593 height 26
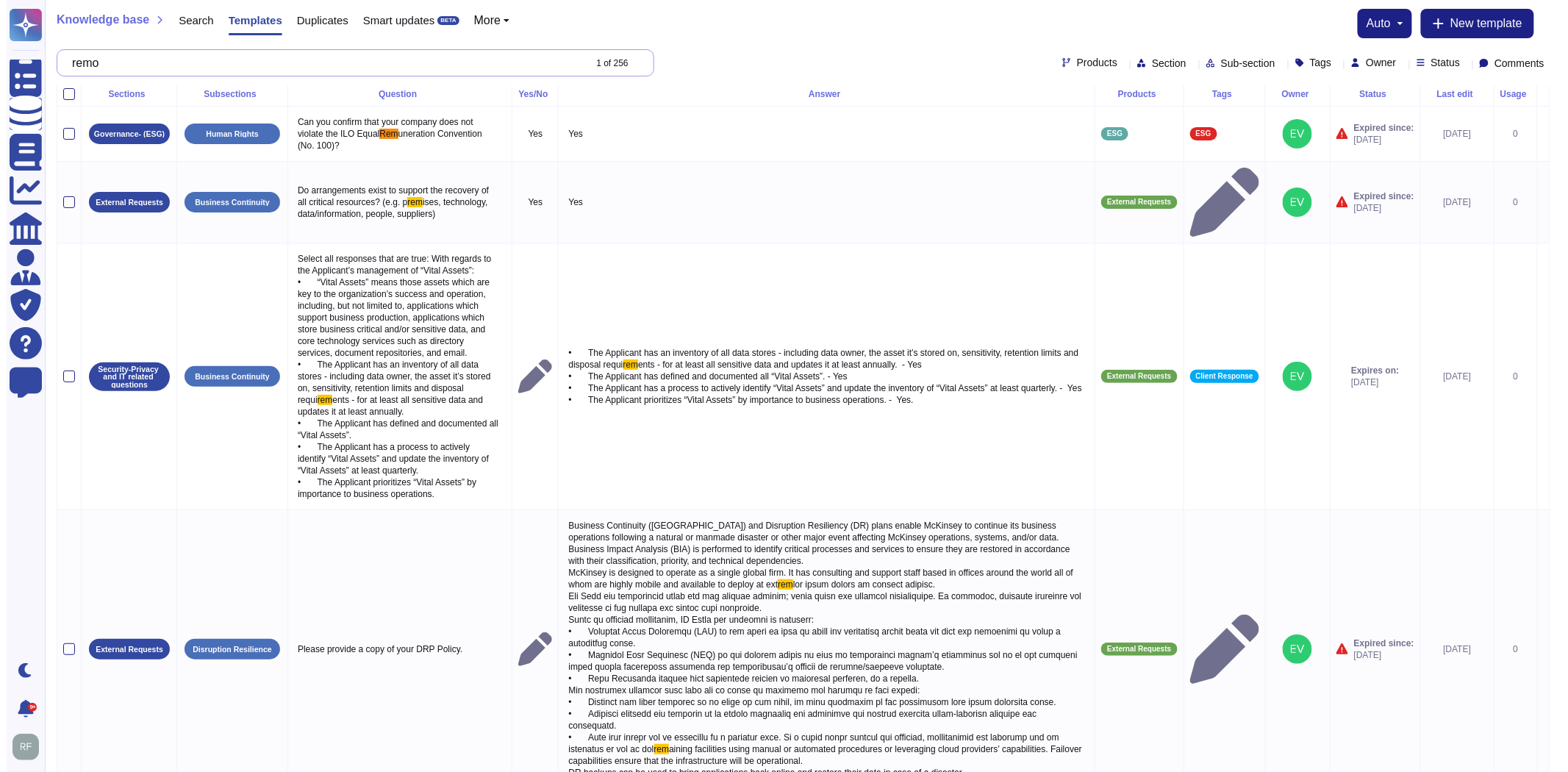
scroll to position [0, 0]
type input "r"
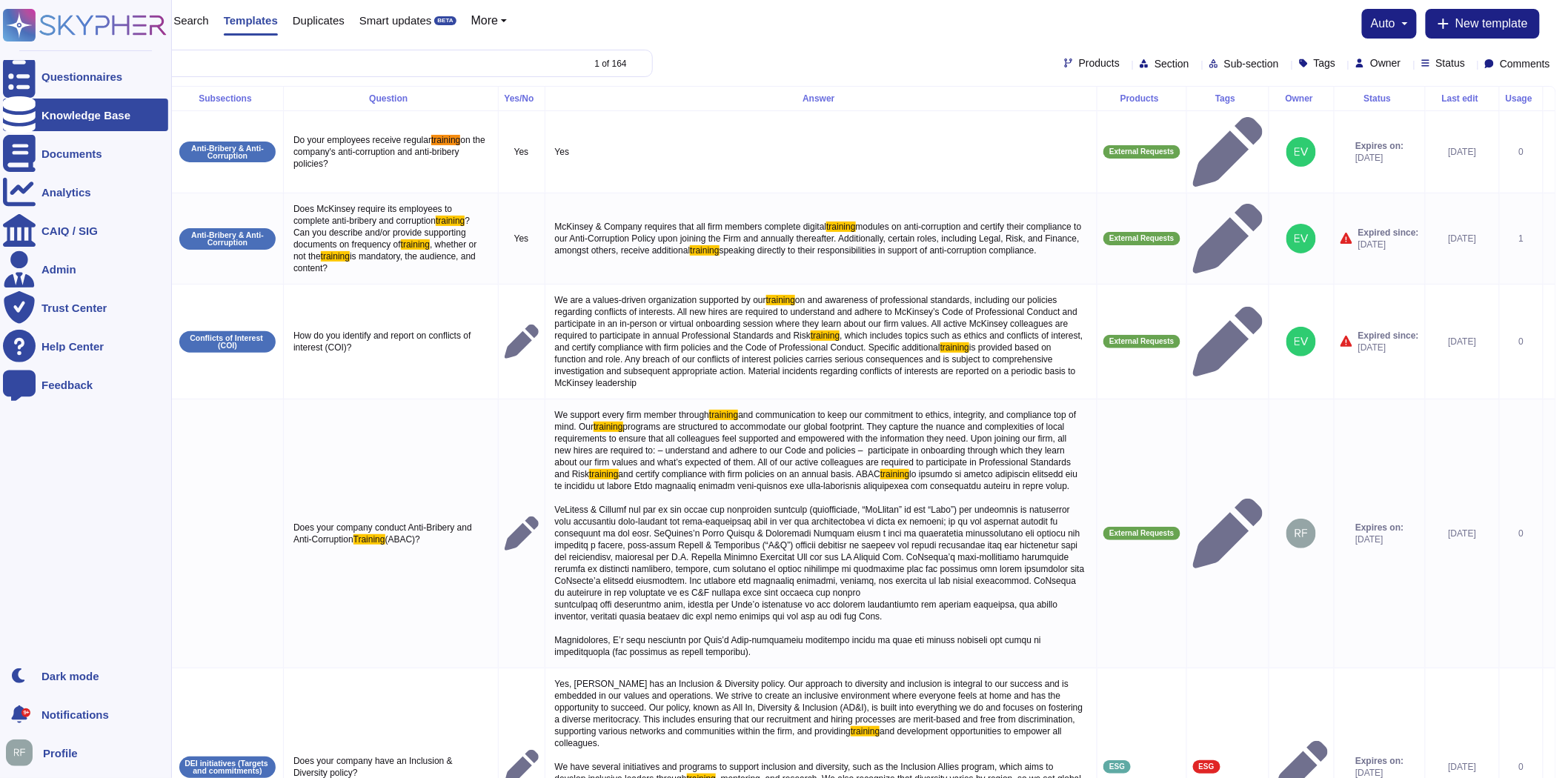
type input "training"
click at [42, 114] on div "Knowledge Base" at bounding box center [86, 115] width 89 height 11
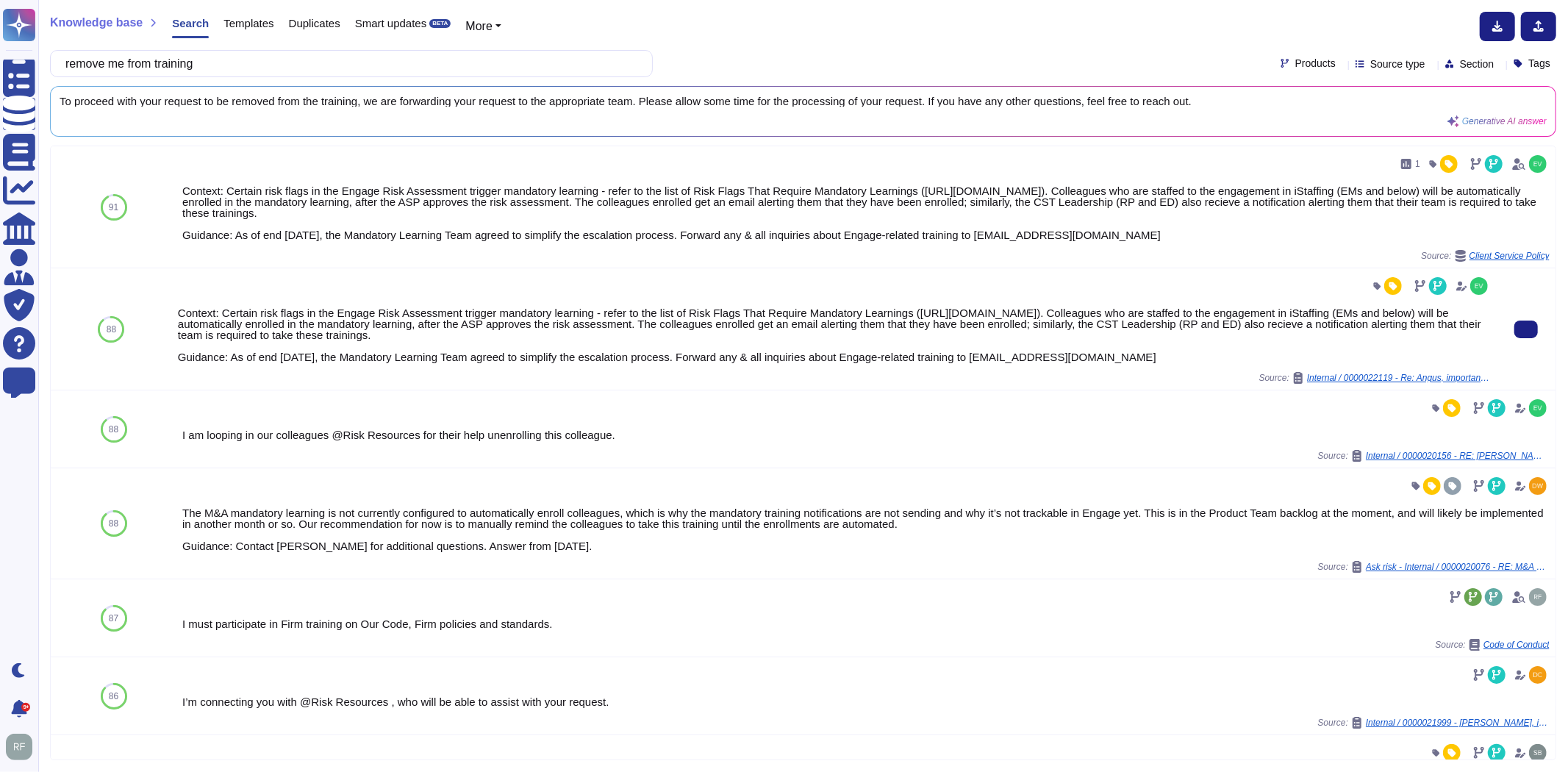
type input "remove me from training"
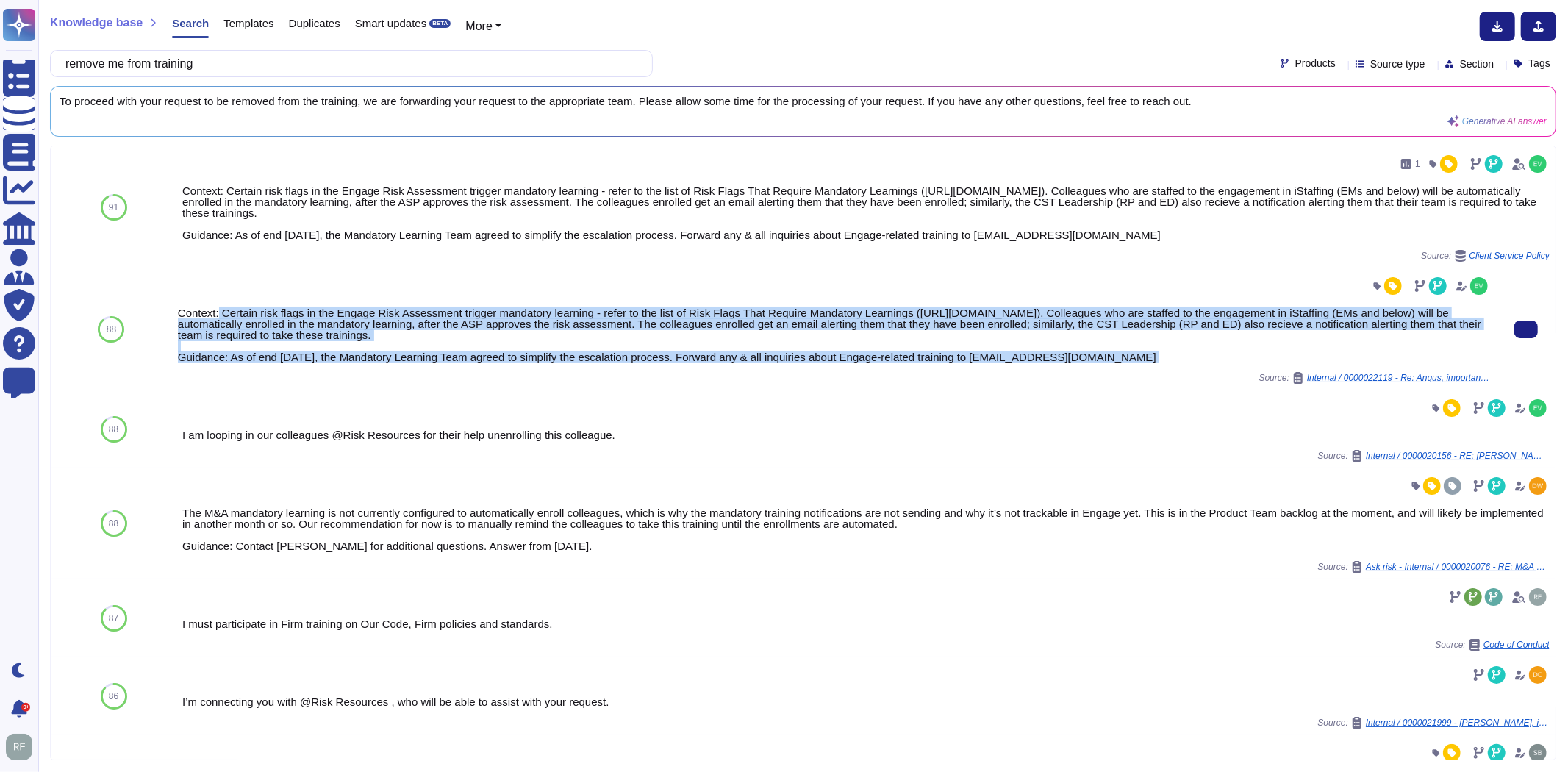
drag, startPoint x: 217, startPoint y: 314, endPoint x: 1157, endPoint y: 373, distance: 941.8
click at [1157, 373] on div "Context: Certain risk flags in the Engage Risk Assessment trigger mandatory lea…" at bounding box center [834, 329] width 1313 height 110
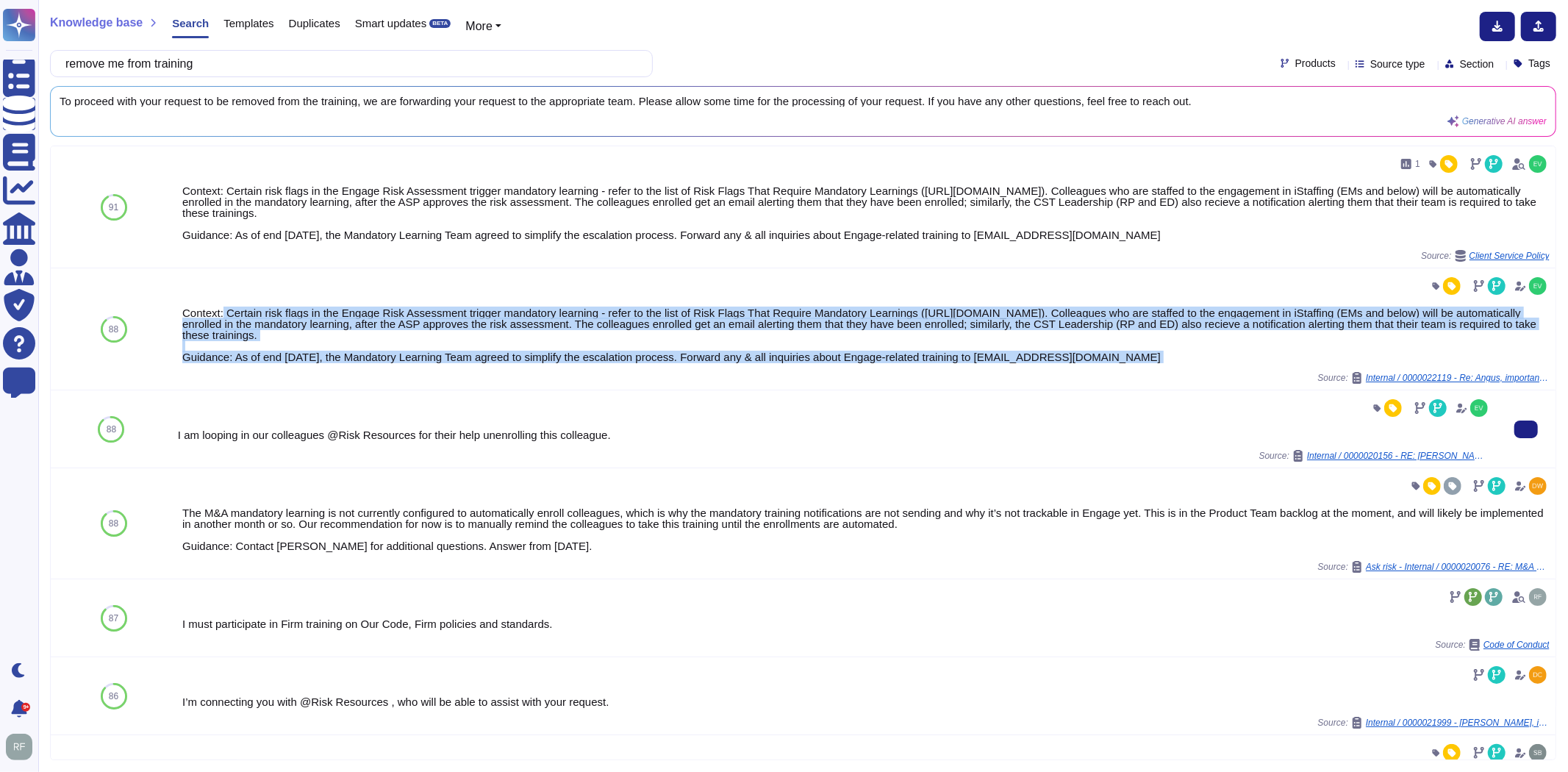
copy div "Certain risk flags in the Engage Risk Assessment trigger mandatory learning - r…"
